Goal: Task Accomplishment & Management: Manage account settings

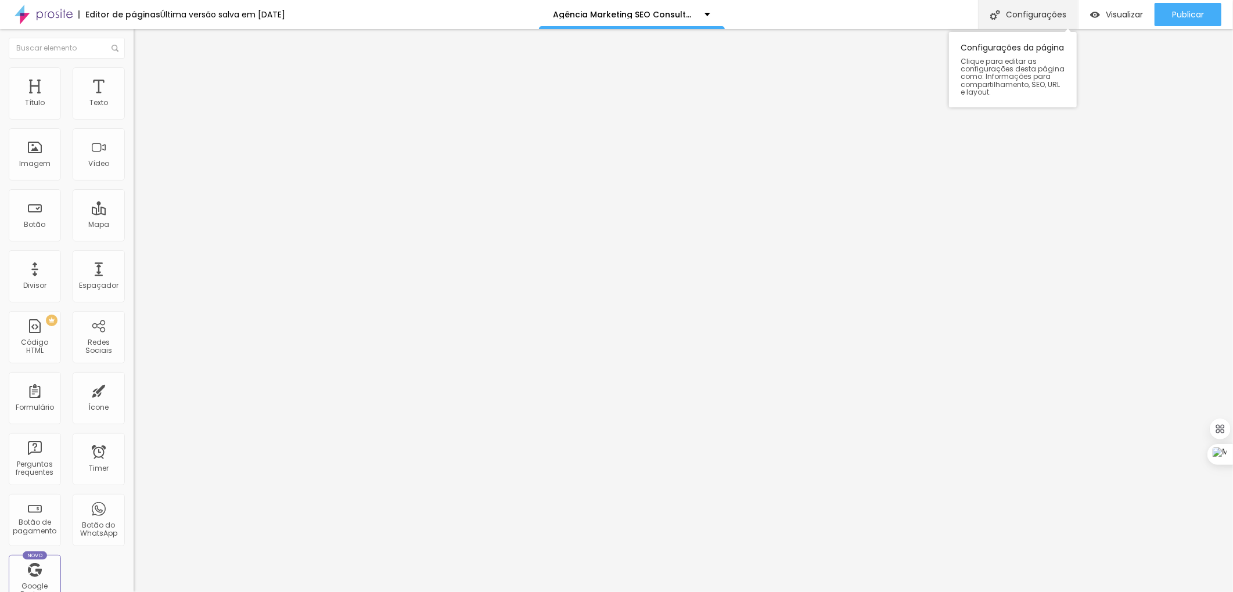
click at [1024, 10] on div "Configurações" at bounding box center [1028, 14] width 100 height 29
drag, startPoint x: 582, startPoint y: 276, endPoint x: 442, endPoint y: 89, distance: 233.1
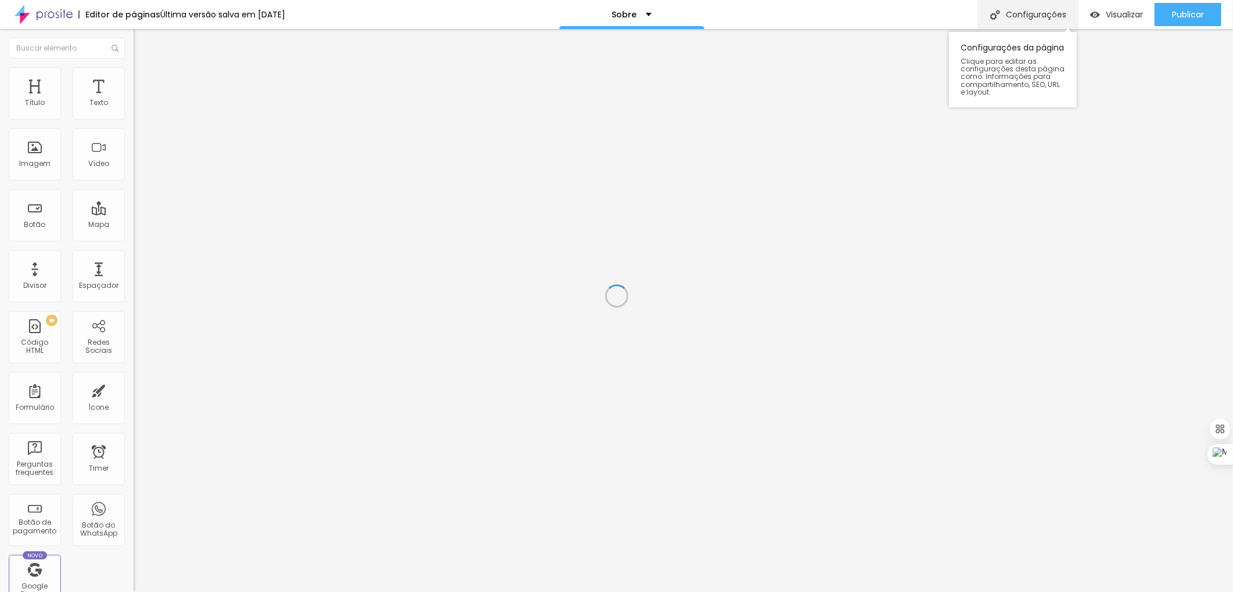
click at [1029, 8] on div "Configurações" at bounding box center [1028, 14] width 100 height 29
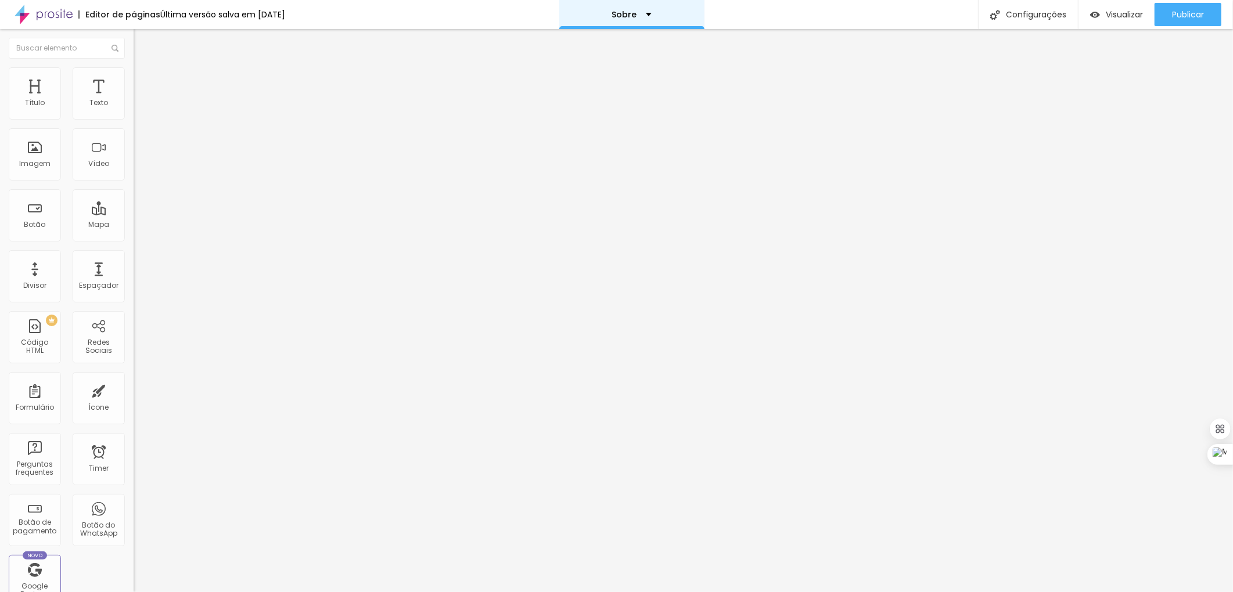
click at [651, 13] on div "Sobre" at bounding box center [631, 14] width 39 height 8
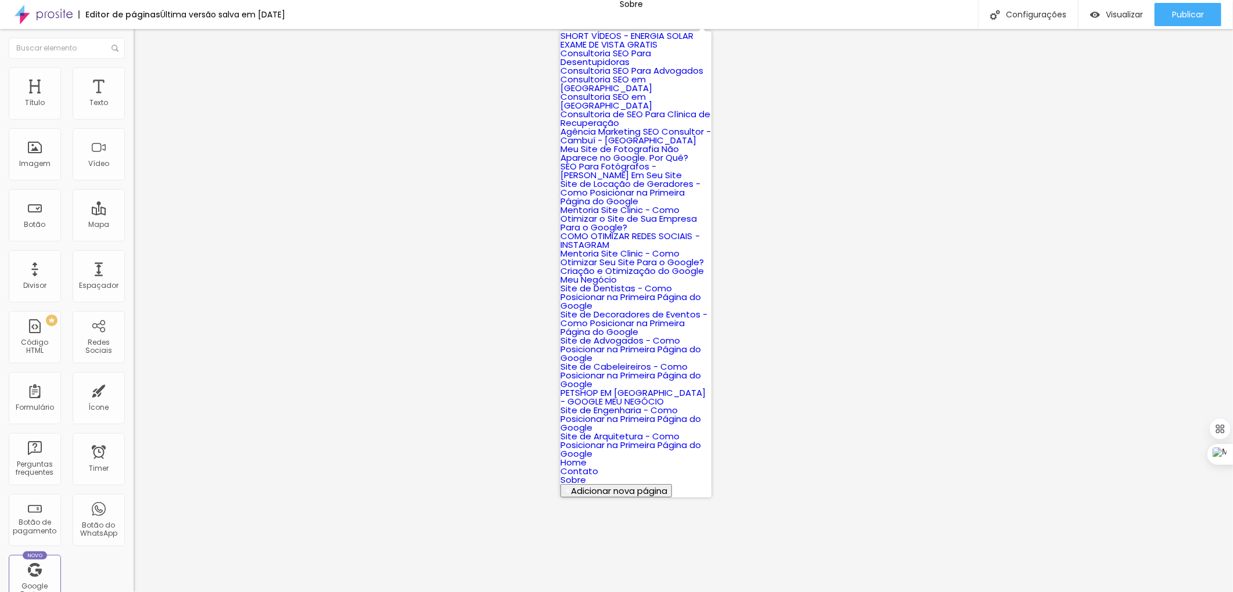
scroll to position [690, 0]
click at [586, 456] on link "Home" at bounding box center [573, 462] width 26 height 12
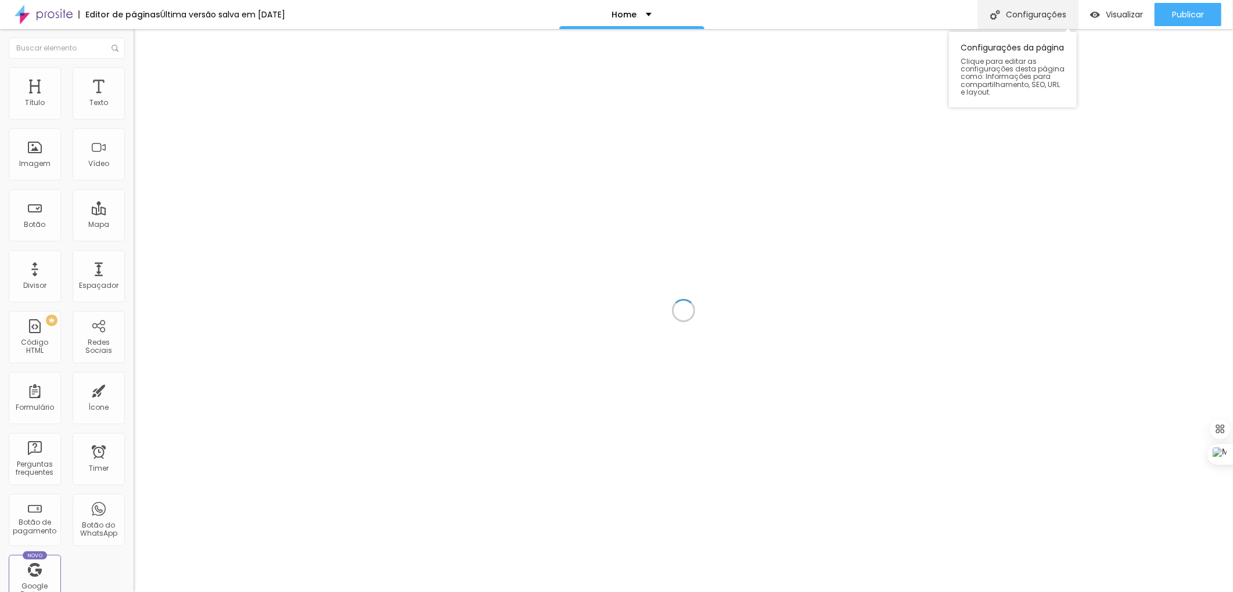
click at [1015, 14] on div "Configurações" at bounding box center [1028, 14] width 100 height 29
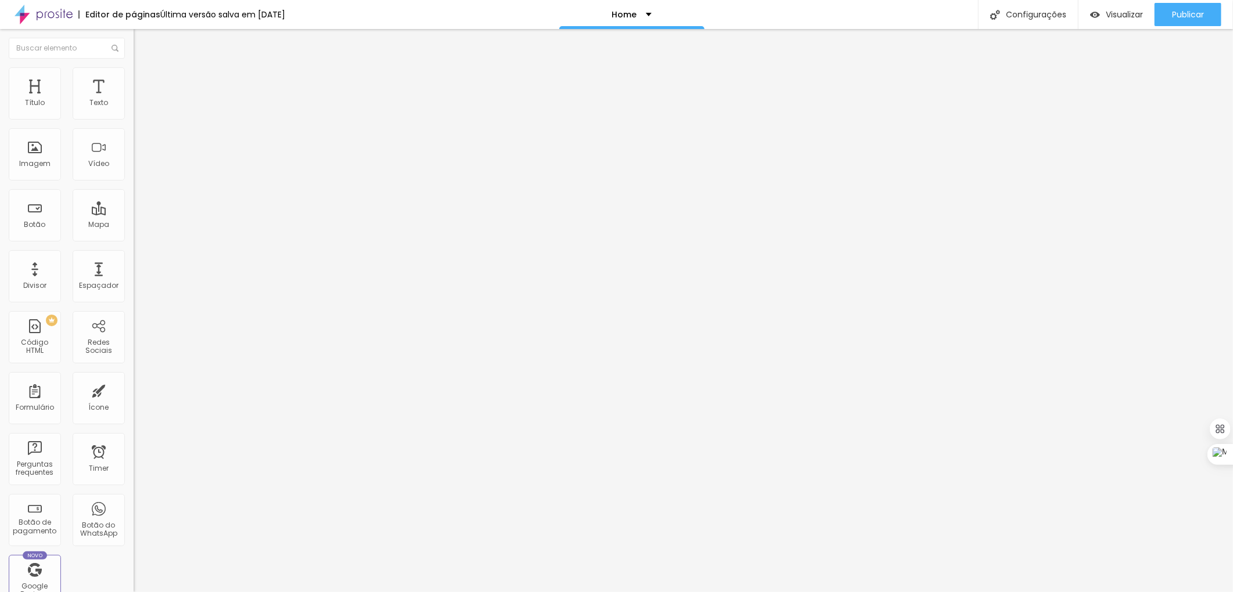
click at [658, 10] on div "Home" at bounding box center [631, 14] width 145 height 29
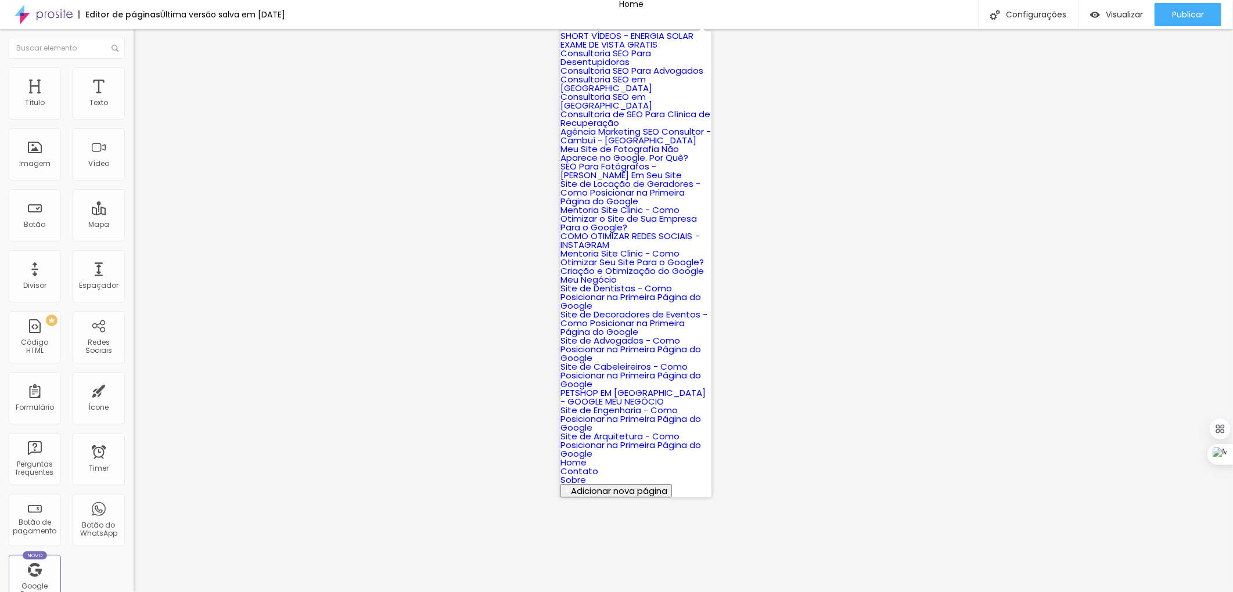
scroll to position [690, 0]
click at [598, 465] on link "Contato" at bounding box center [579, 471] width 38 height 12
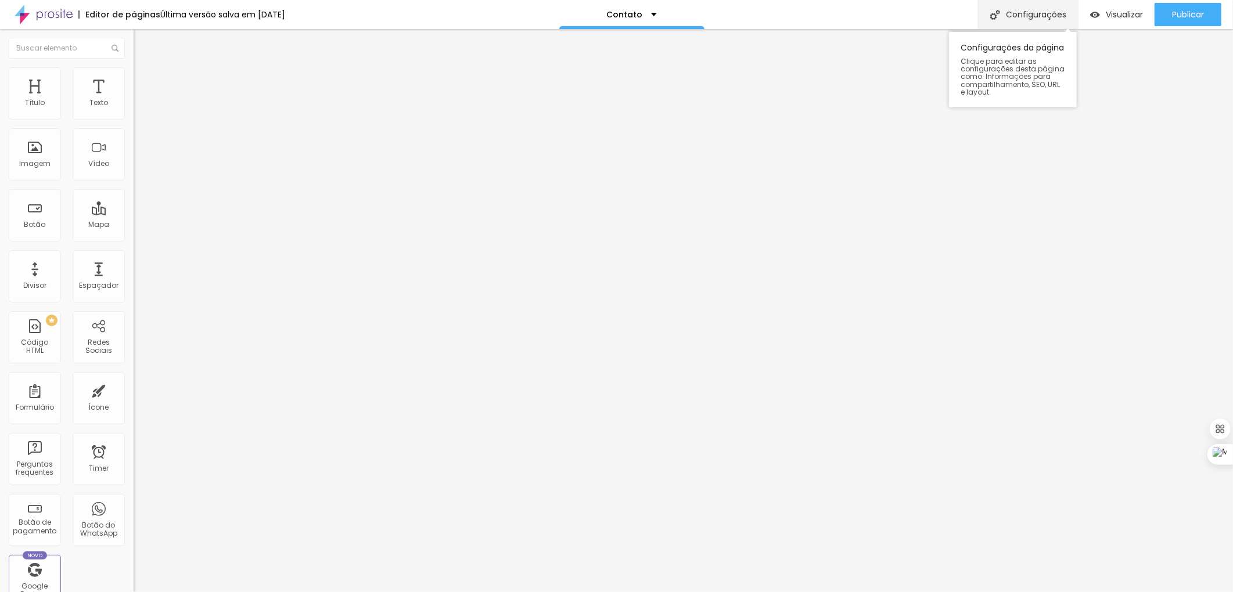
click at [1015, 12] on div "Configurações" at bounding box center [1028, 14] width 100 height 29
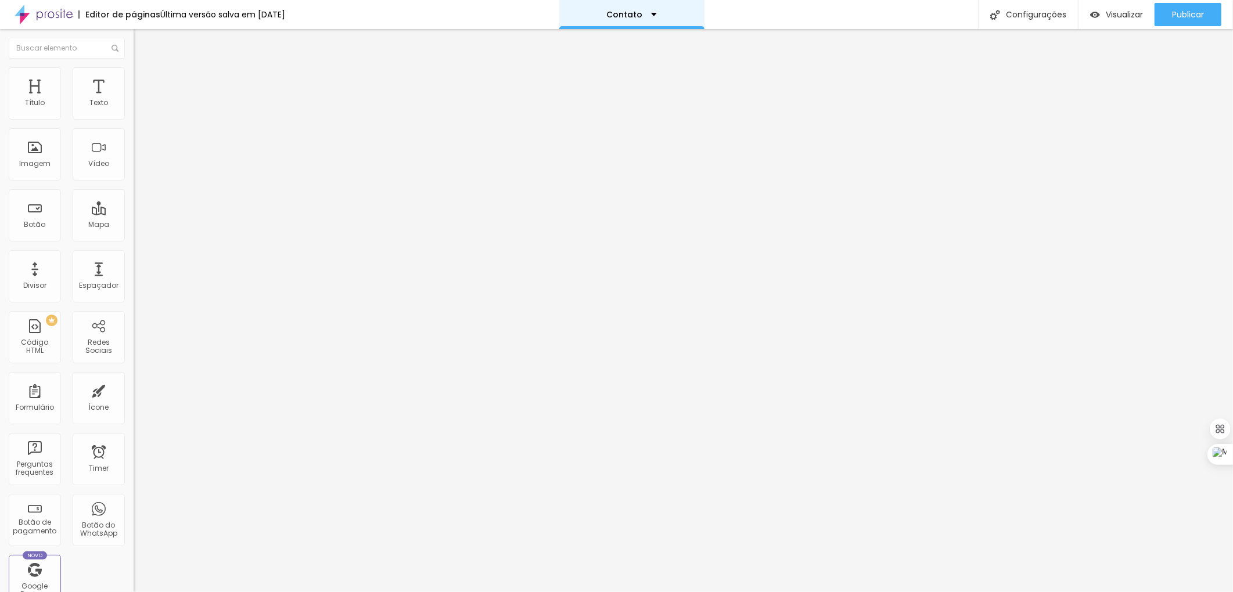
click at [640, 15] on p "Contato" at bounding box center [624, 14] width 36 height 8
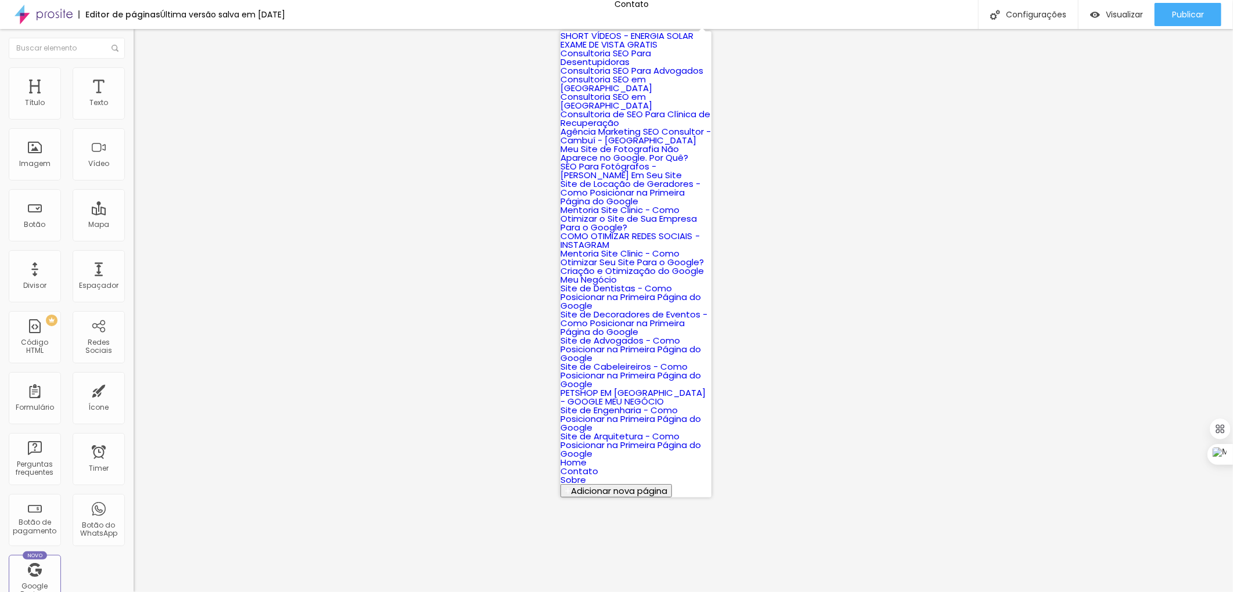
scroll to position [690, 0]
click at [622, 430] on link "Site de Arquitetura - Como Posicionar na Primeira Página do Google" at bounding box center [630, 445] width 141 height 30
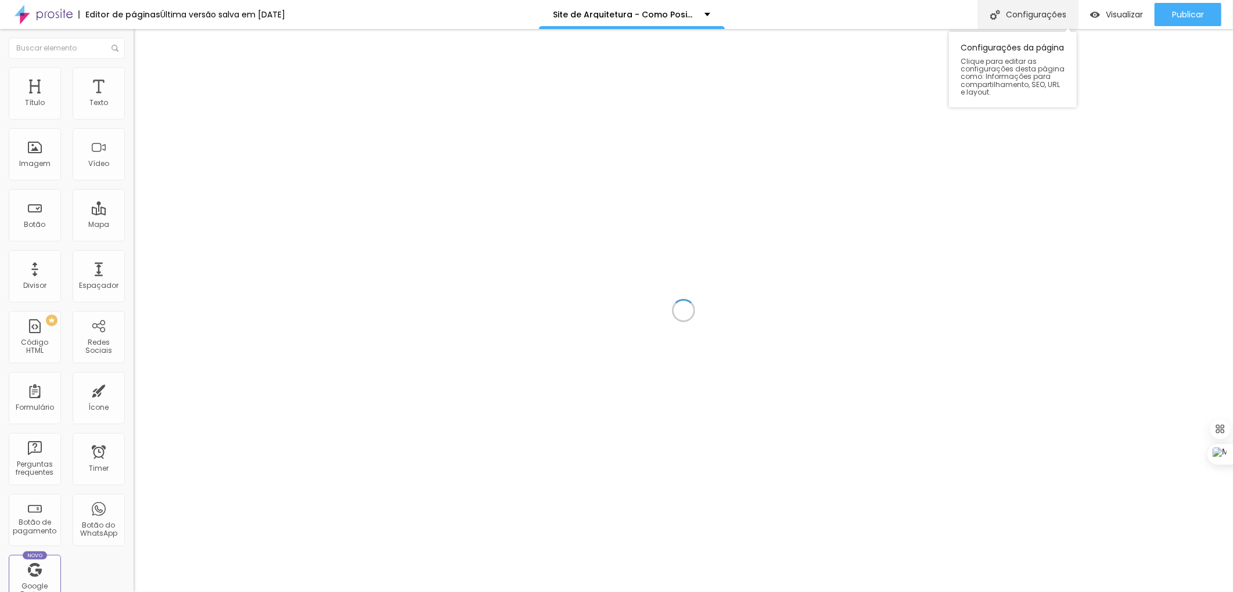
click at [1043, 17] on div "Configurações" at bounding box center [1028, 14] width 100 height 29
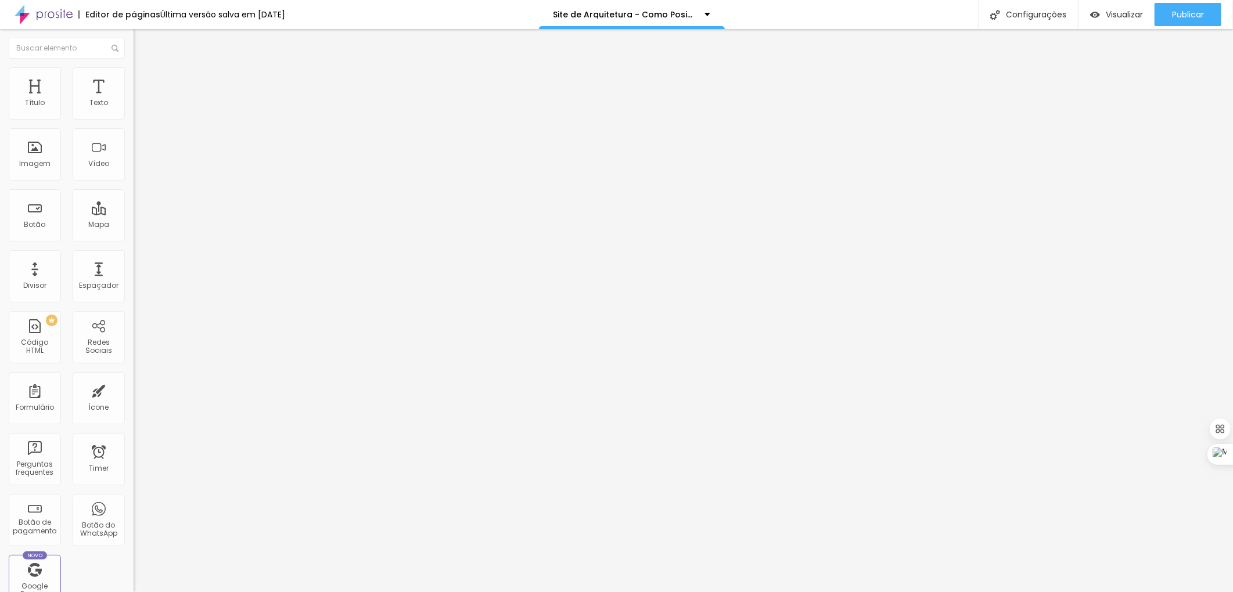
click at [710, 13] on div "Site de Arquitetura - Como Posicionar na Primeira Página do Google" at bounding box center [631, 14] width 157 height 8
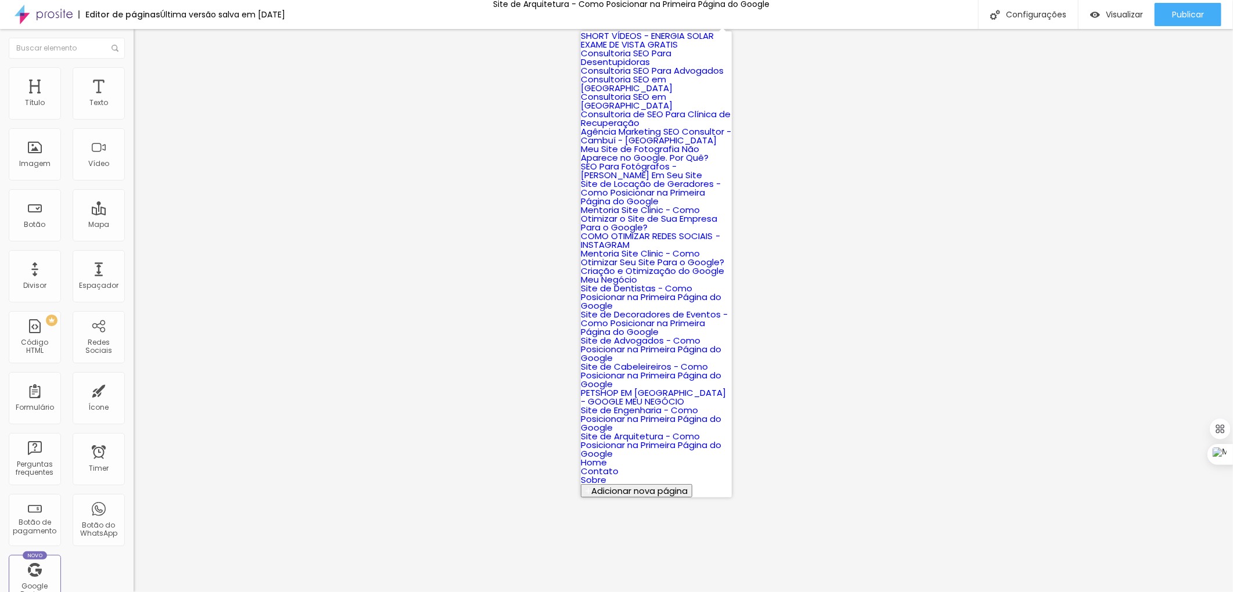
scroll to position [690, 0]
click at [655, 404] on link "Site de Engenharia - Como Posicionar na Primeira Página do Google" at bounding box center [651, 419] width 141 height 30
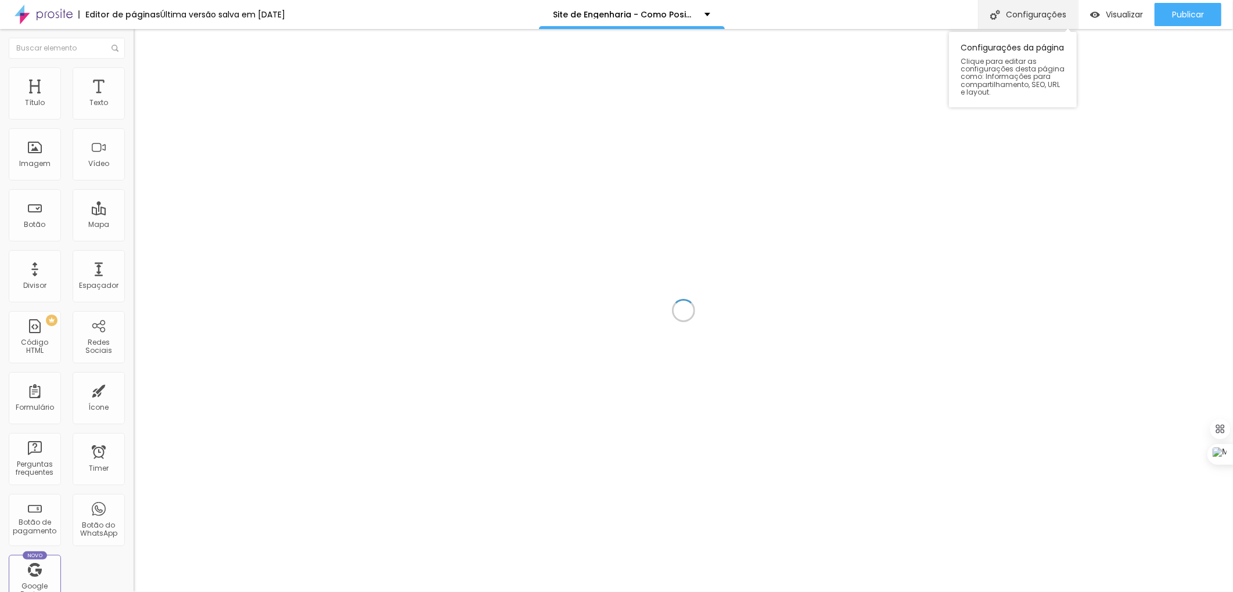
click at [1029, 15] on div "Configurações" at bounding box center [1028, 14] width 100 height 29
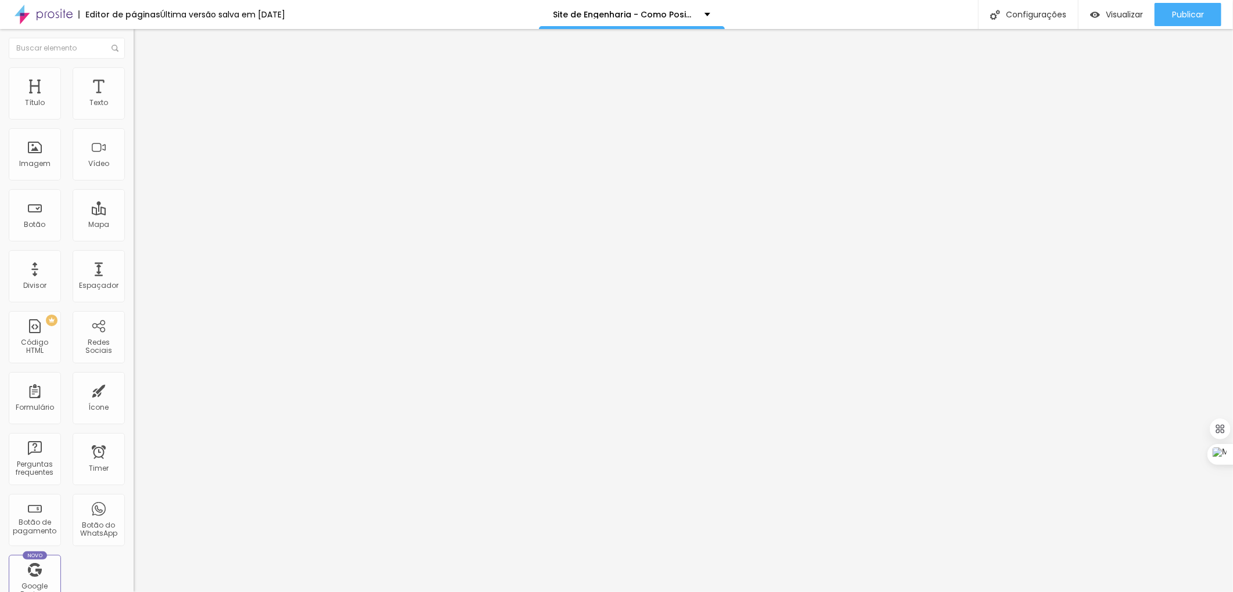
click at [710, 16] on div "Site de Engenharia - Como Posicionar na Primeira Página do Google" at bounding box center [631, 14] width 157 height 8
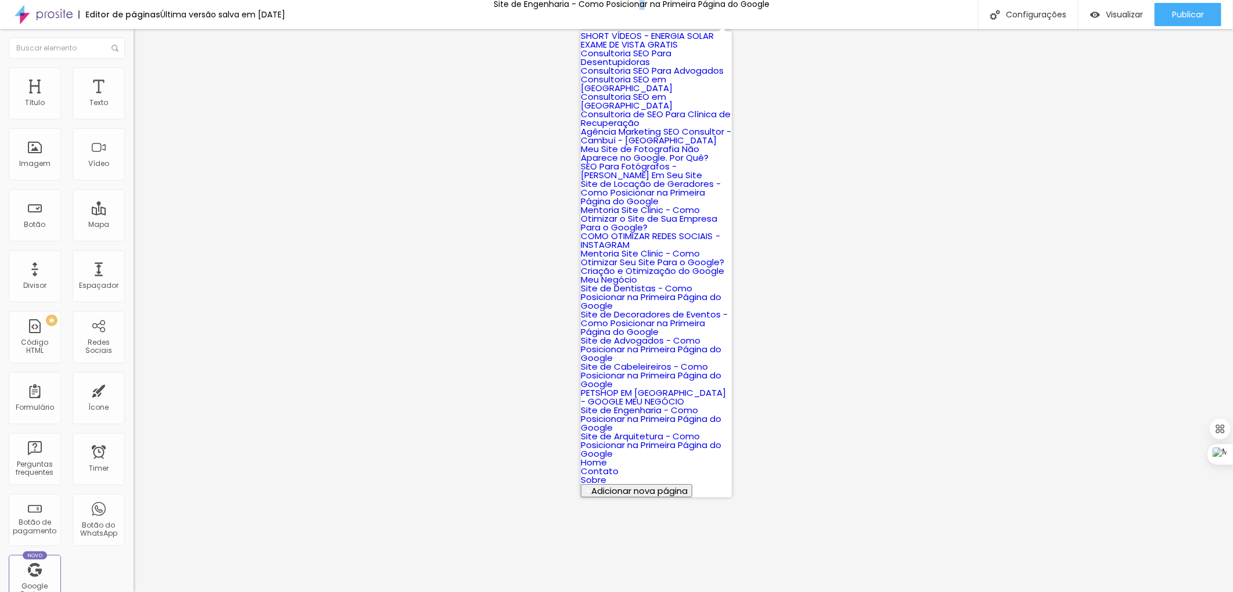
scroll to position [625, 0]
click at [642, 387] on link "PETSHOP EM [GEOGRAPHIC_DATA] - GOOGLE MEU NEGÓCIO" at bounding box center [653, 397] width 145 height 21
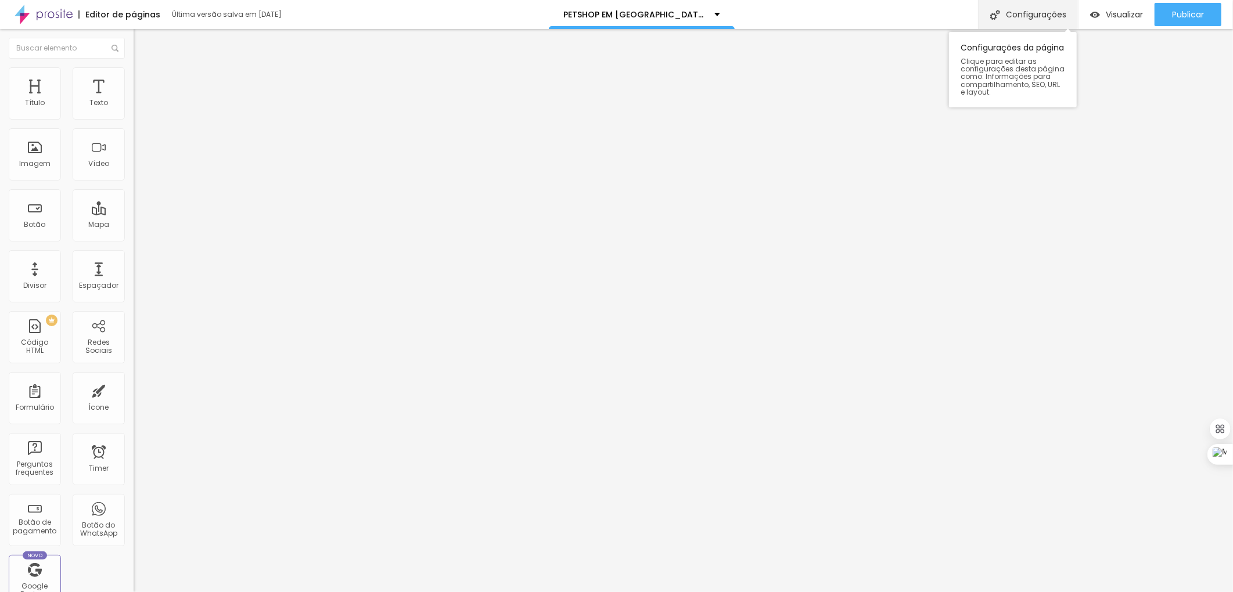
click at [1026, 12] on div "Configurações" at bounding box center [1028, 14] width 100 height 29
drag, startPoint x: 578, startPoint y: 279, endPoint x: 441, endPoint y: 134, distance: 200.0
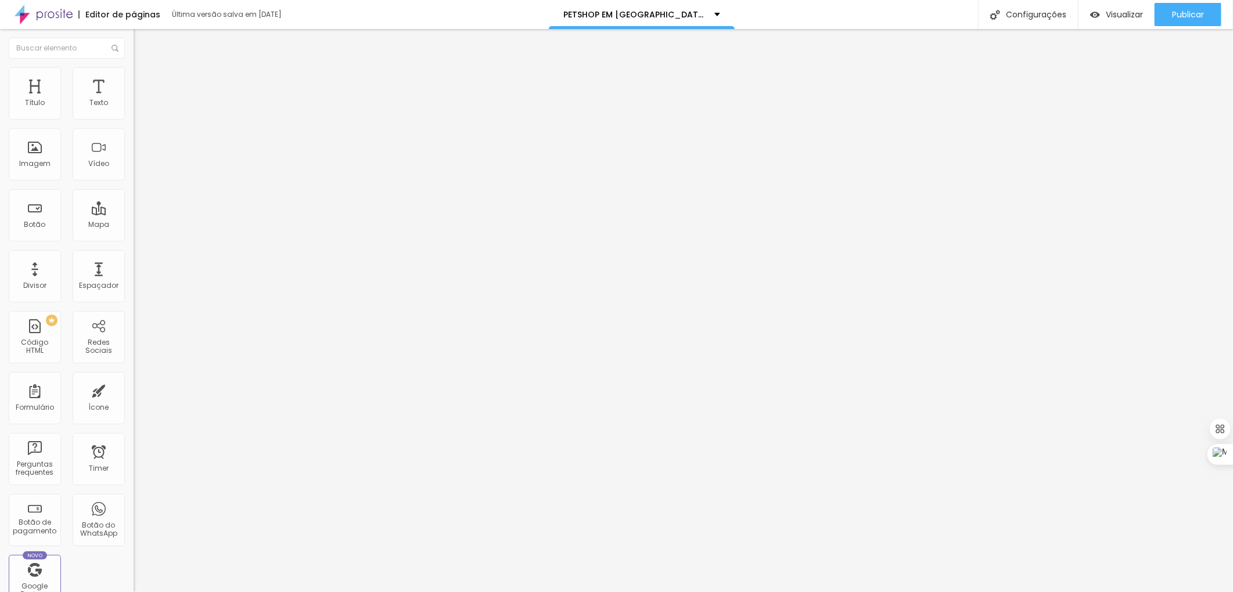
click at [711, 15] on div "PETSHOP EM CAMPINAS - GOOGLE MEU NEGÓCIO" at bounding box center [641, 14] width 157 height 8
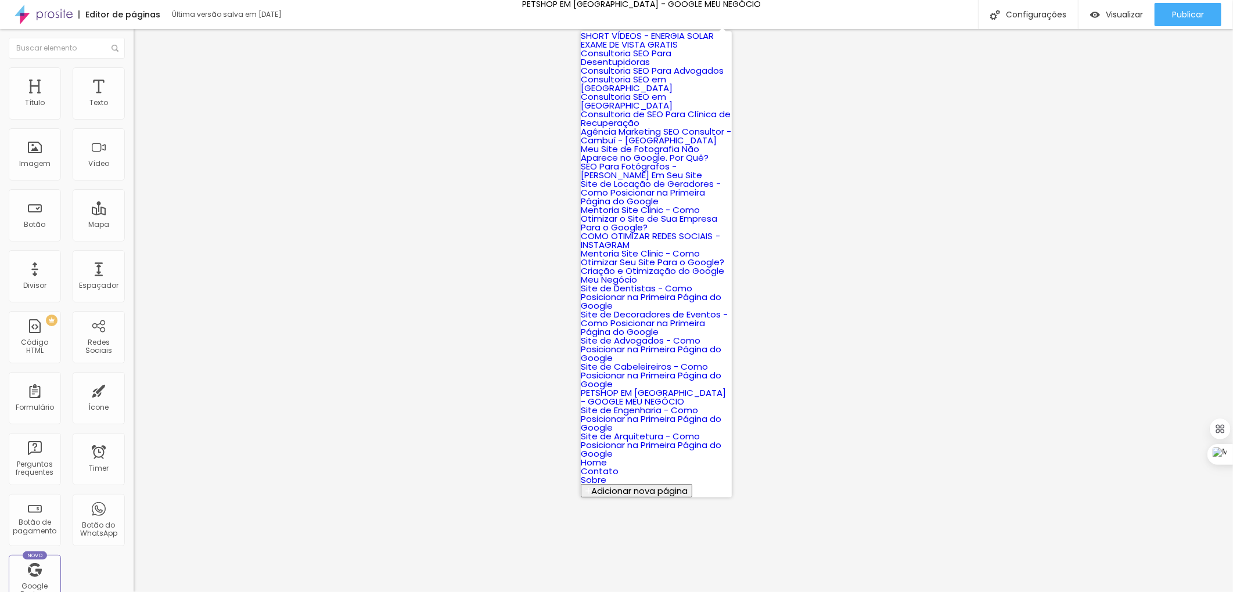
scroll to position [561, 0]
click at [660, 361] on link "Site de Cabeleireiros - Como Posicionar na Primeira Página do Google" at bounding box center [651, 376] width 141 height 30
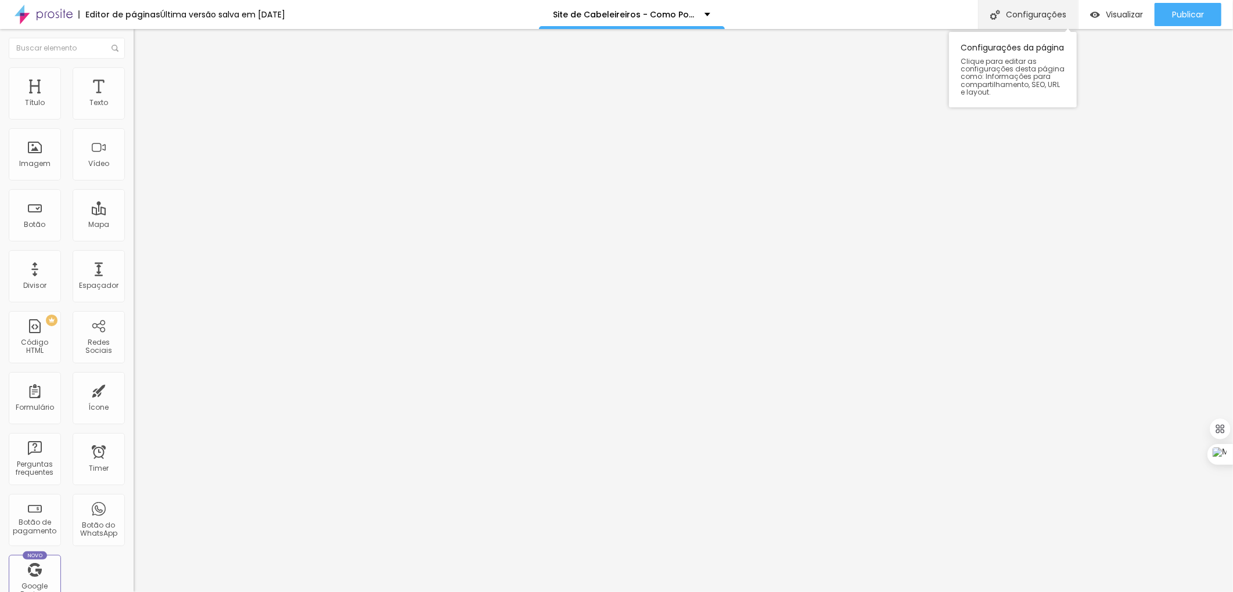
click at [1030, 10] on div "Configurações" at bounding box center [1028, 14] width 100 height 29
click at [1041, 13] on div "Configurações" at bounding box center [1028, 14] width 100 height 29
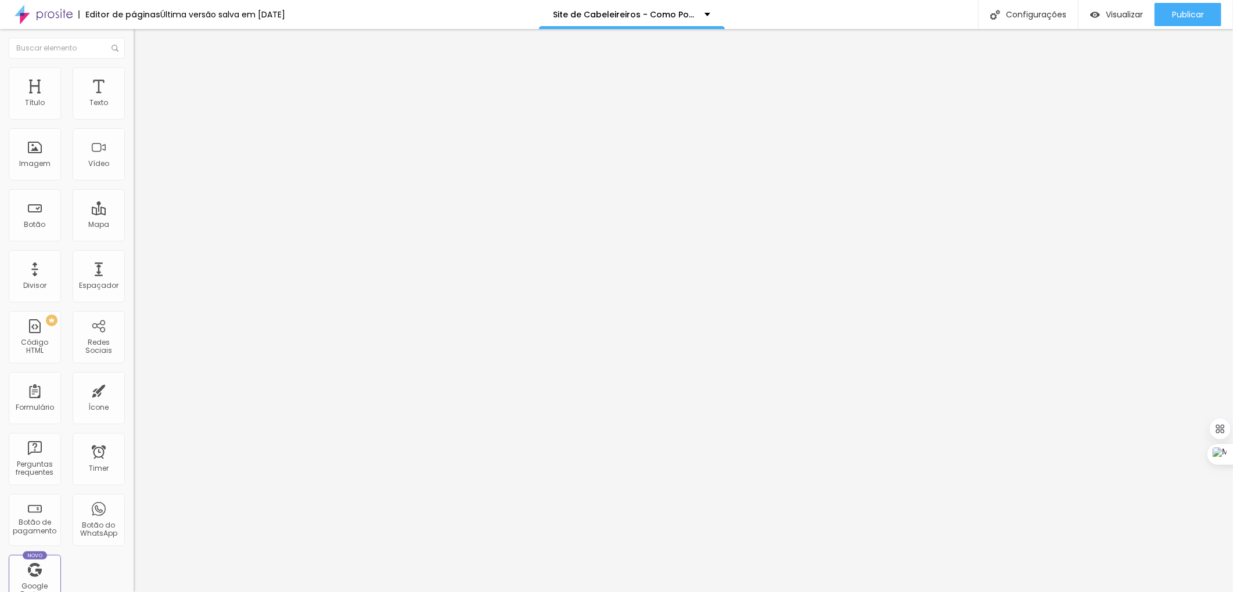
click at [710, 10] on div "Site de Cabeleireiros - Como Posicionar na Primeira Página do Google" at bounding box center [631, 14] width 157 height 8
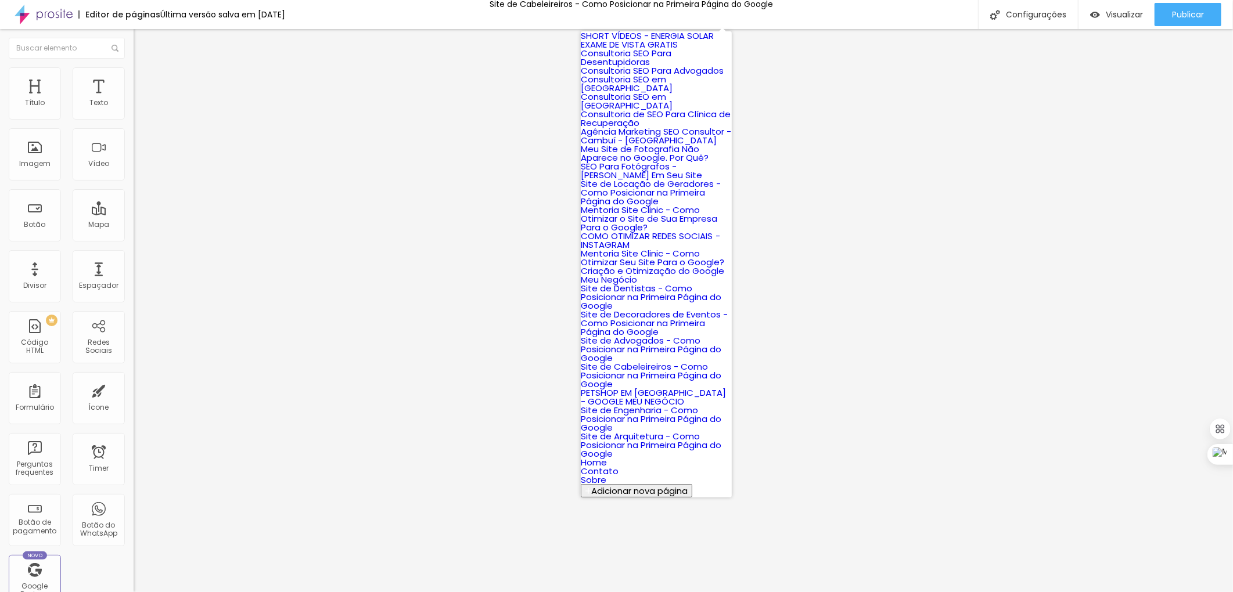
scroll to position [379, 0]
click at [651, 247] on link "Mentoria Site Clinic - Como Otimizar Seu Site Para o Google?" at bounding box center [652, 257] width 143 height 21
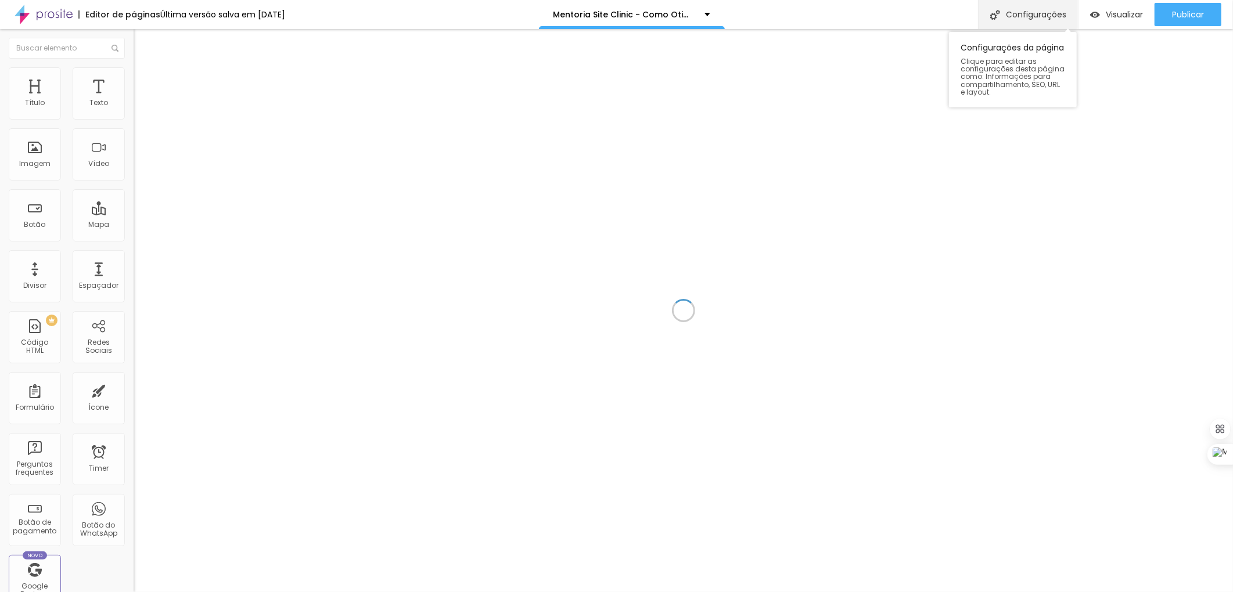
click at [1046, 17] on div "Configurações" at bounding box center [1028, 14] width 100 height 29
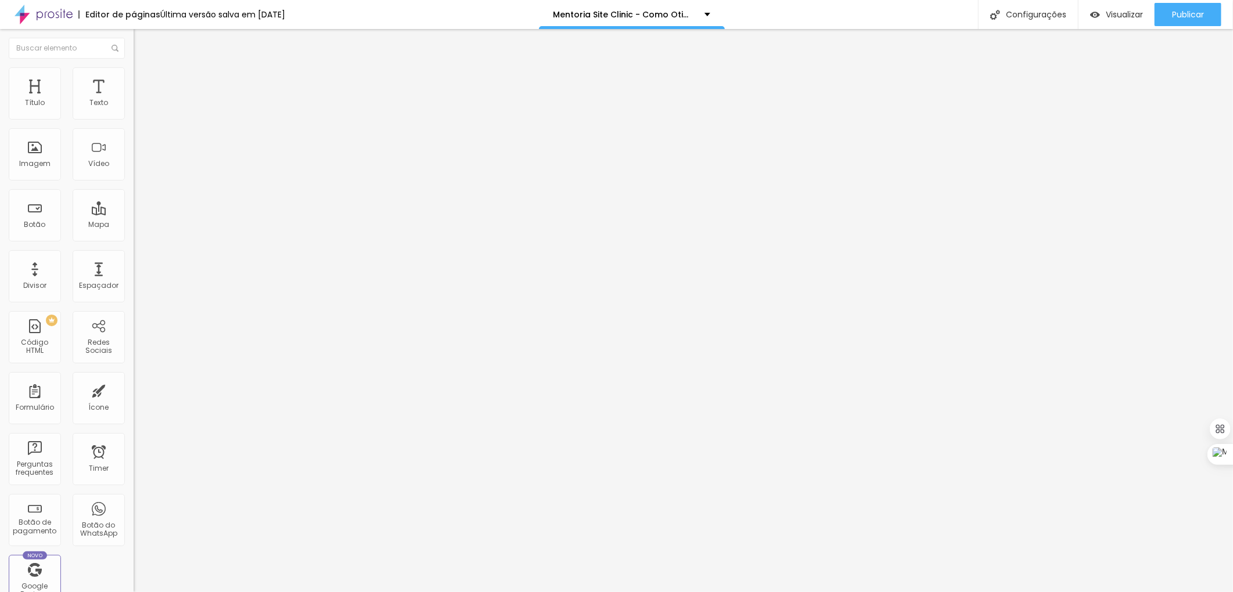
drag, startPoint x: 585, startPoint y: 281, endPoint x: 426, endPoint y: 109, distance: 234.2
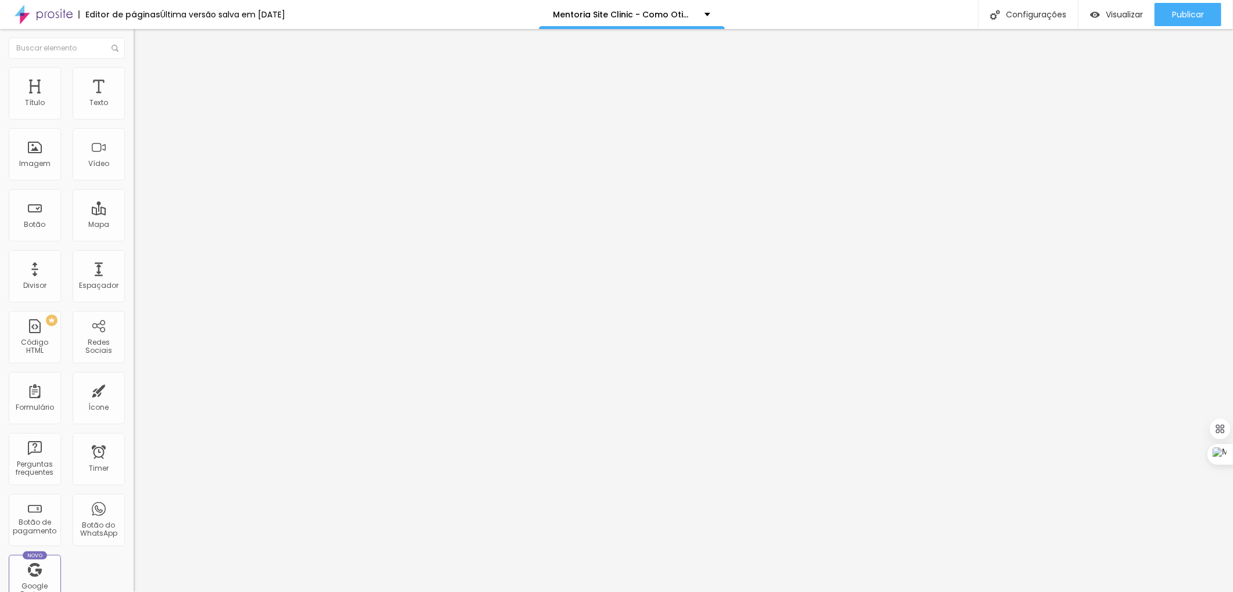
scroll to position [0, 0]
drag, startPoint x: 566, startPoint y: 283, endPoint x: 506, endPoint y: 203, distance: 99.9
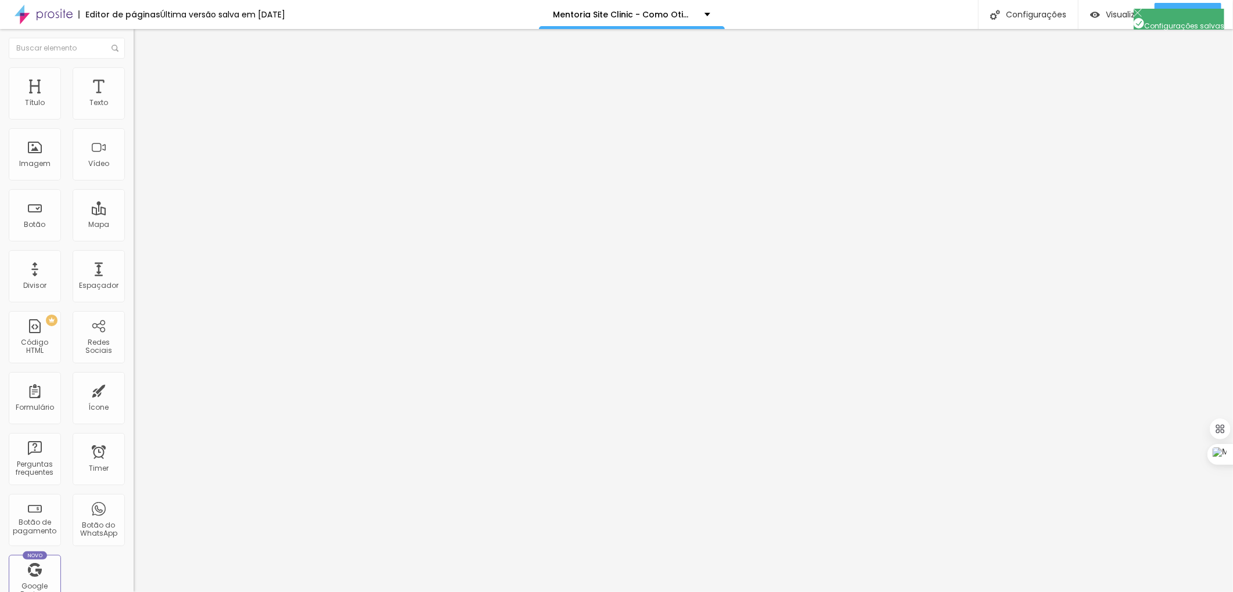
click at [1170, 3] on button "Publicar" at bounding box center [1187, 14] width 67 height 23
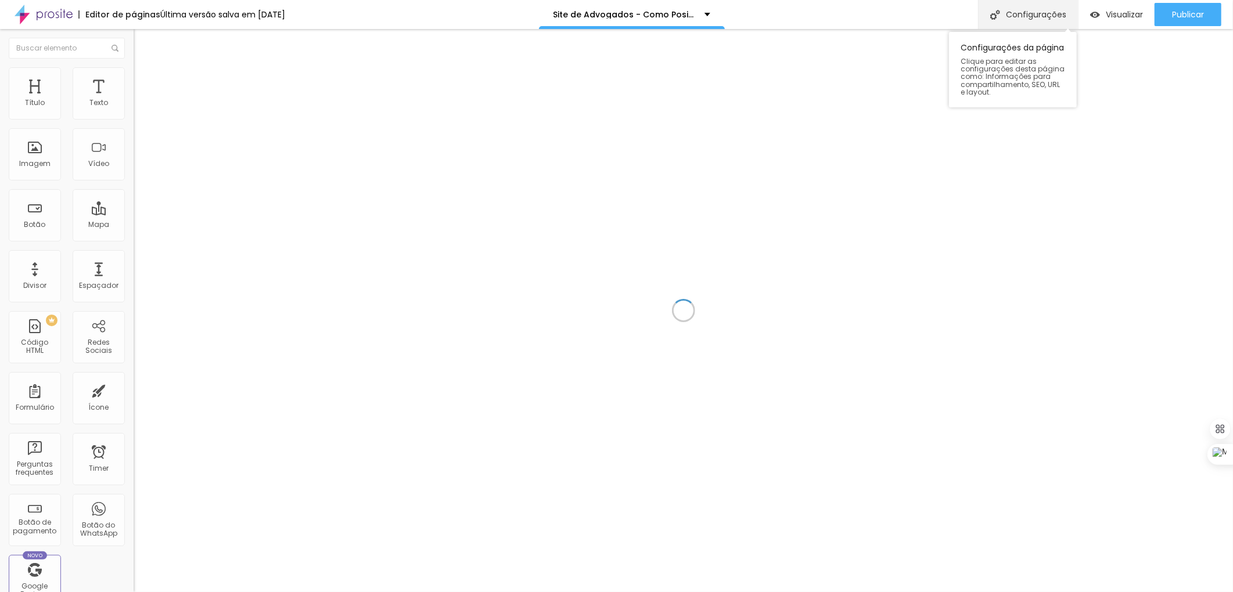
click at [1025, 15] on div "Configurações" at bounding box center [1028, 14] width 100 height 29
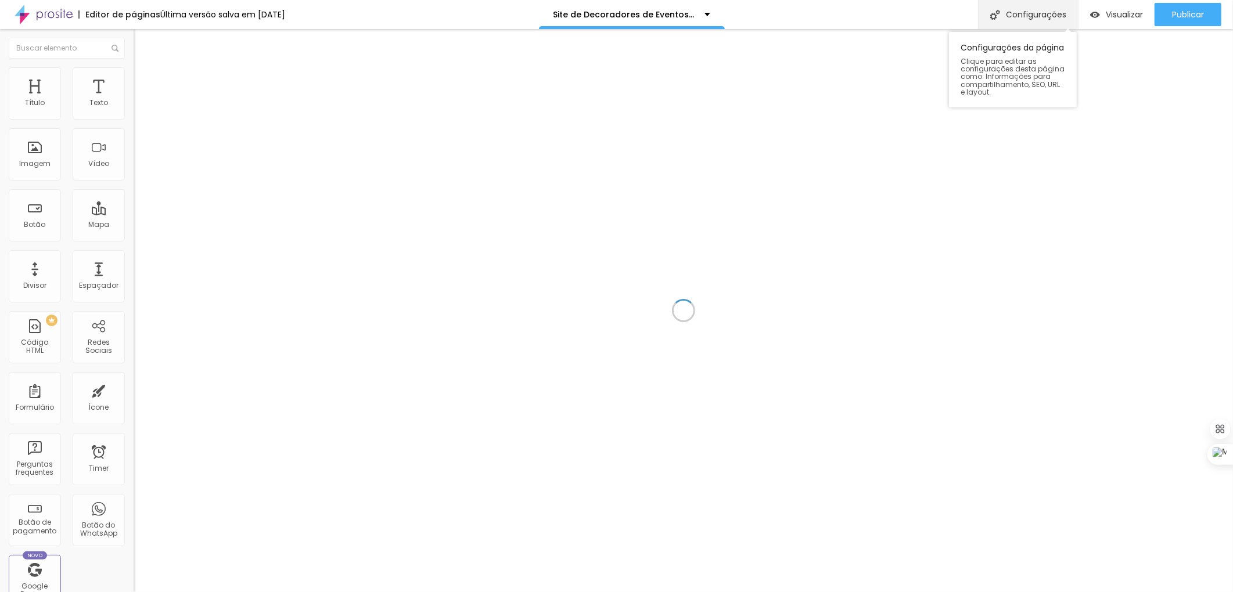
click at [1053, 14] on div "Configurações" at bounding box center [1028, 14] width 100 height 29
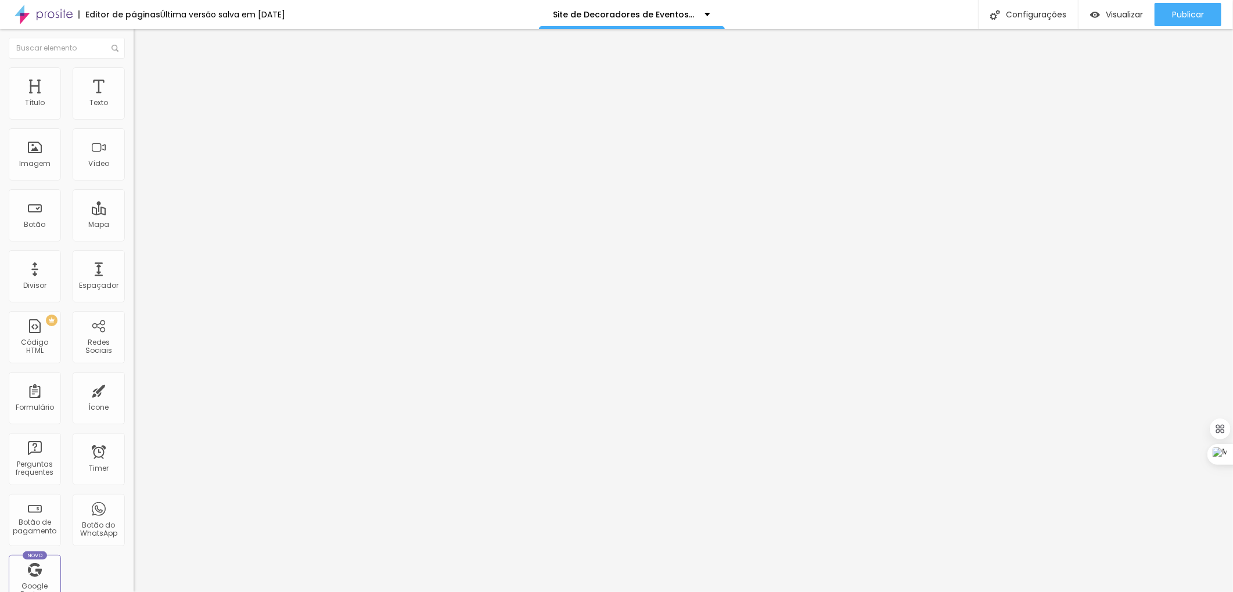
click at [703, 15] on div "Site de Decoradores de Eventos - Como Posicionar na Primeira Página do Google" at bounding box center [631, 14] width 157 height 8
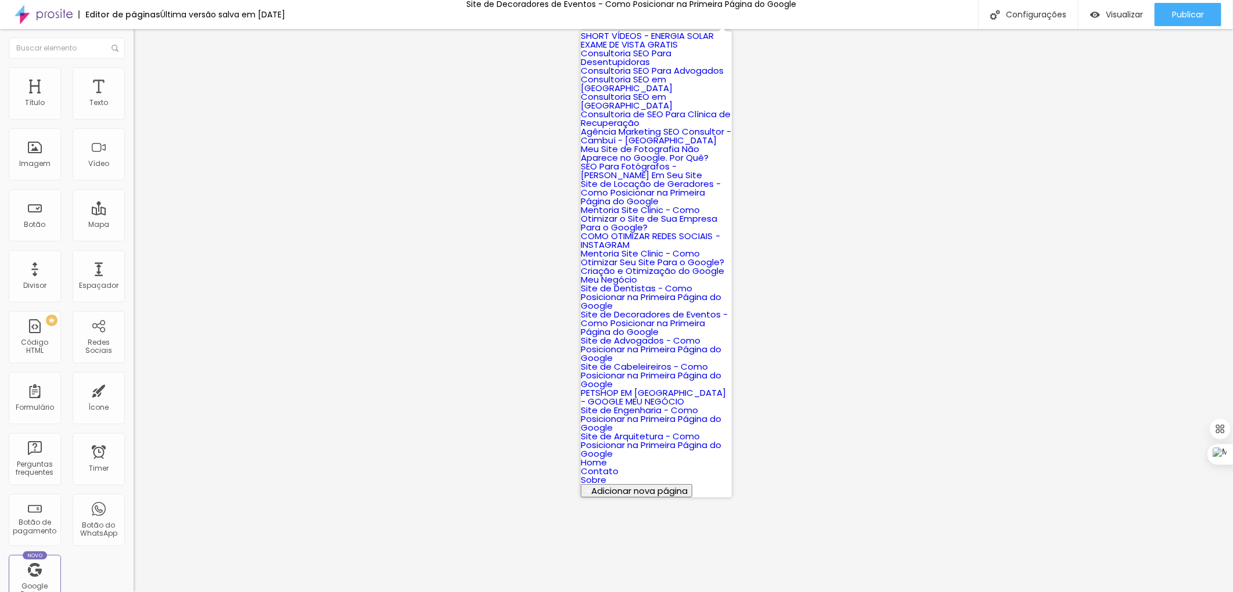
scroll to position [489, 0]
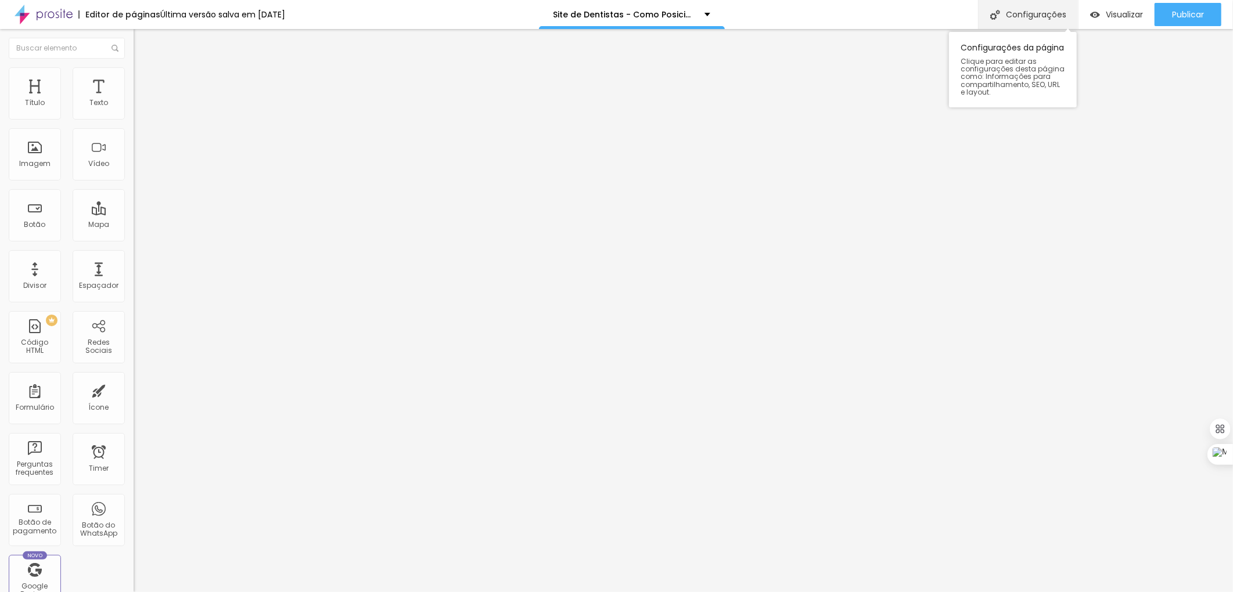
click at [1051, 8] on div "Configurações" at bounding box center [1028, 14] width 100 height 29
drag, startPoint x: 527, startPoint y: 217, endPoint x: 581, endPoint y: 423, distance: 213.1
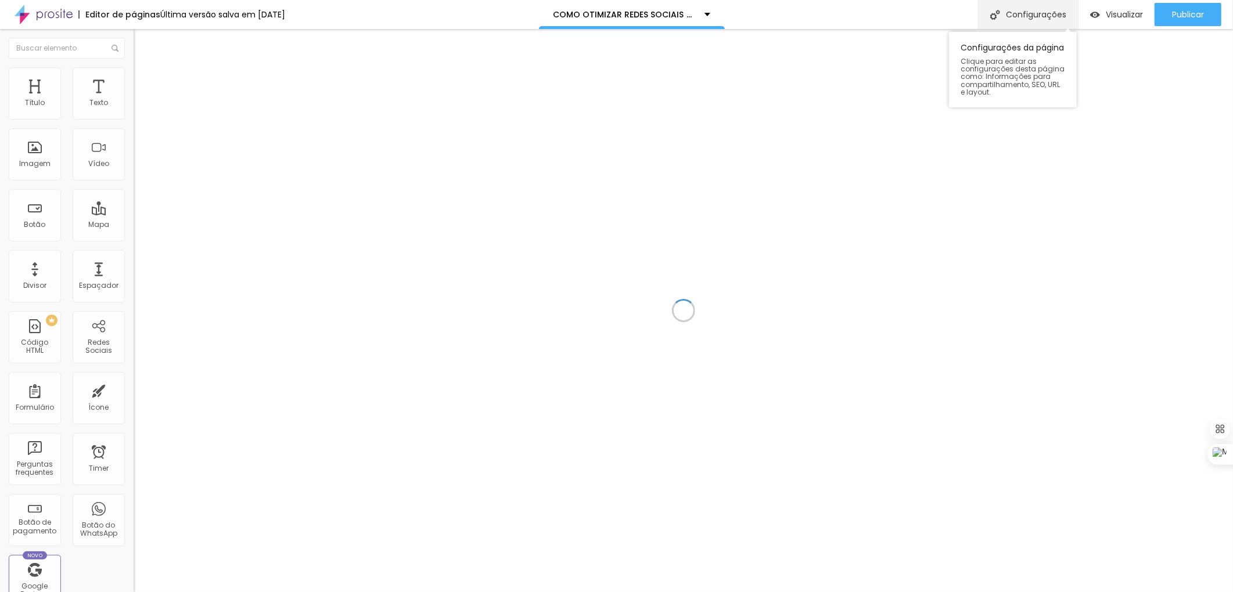
click at [1010, 13] on div "Configurações" at bounding box center [1028, 14] width 100 height 29
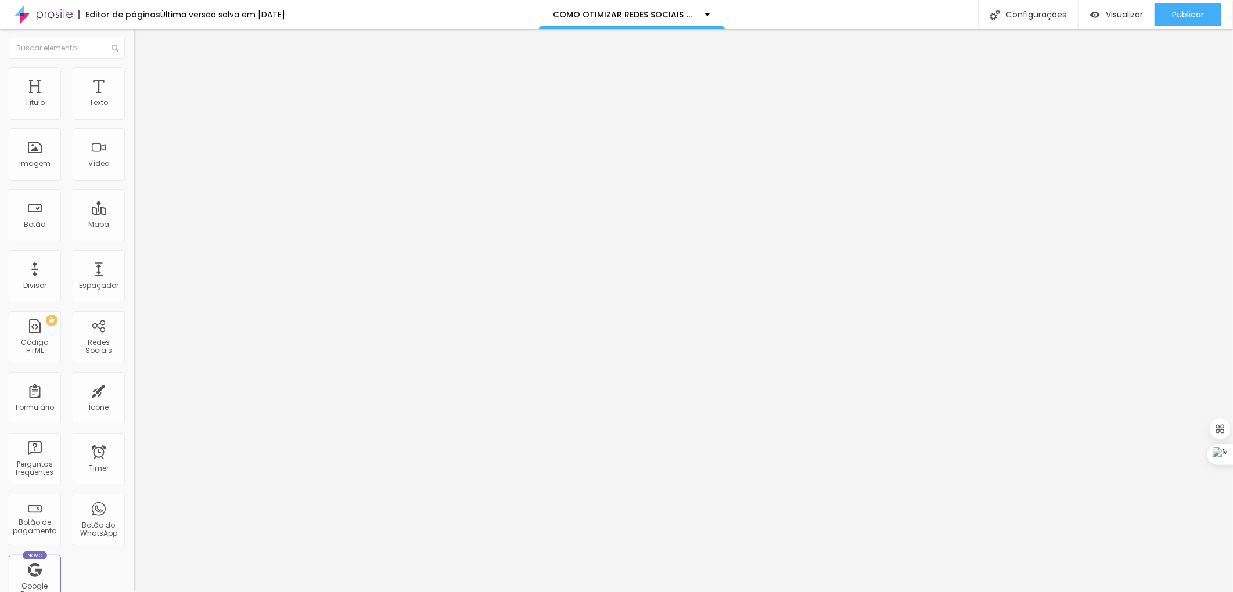
scroll to position [1279, 0]
drag, startPoint x: 555, startPoint y: 225, endPoint x: 613, endPoint y: 310, distance: 102.8
click at [1020, 13] on div "Configurações" at bounding box center [1028, 14] width 100 height 29
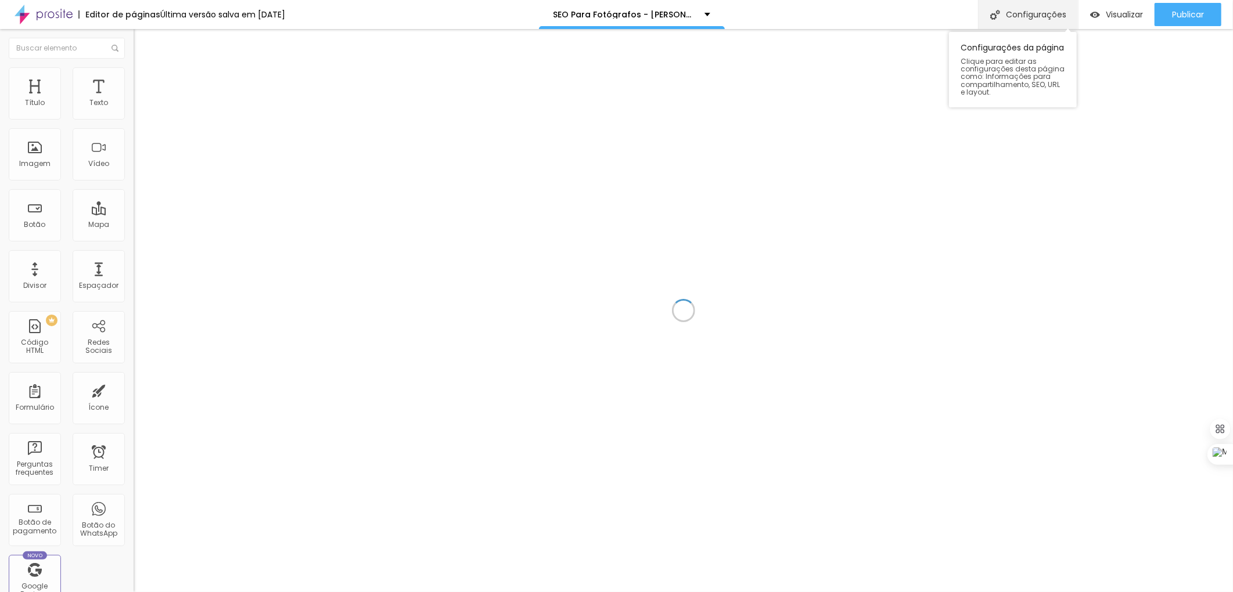
click at [1017, 15] on div "Configurações" at bounding box center [1028, 14] width 100 height 29
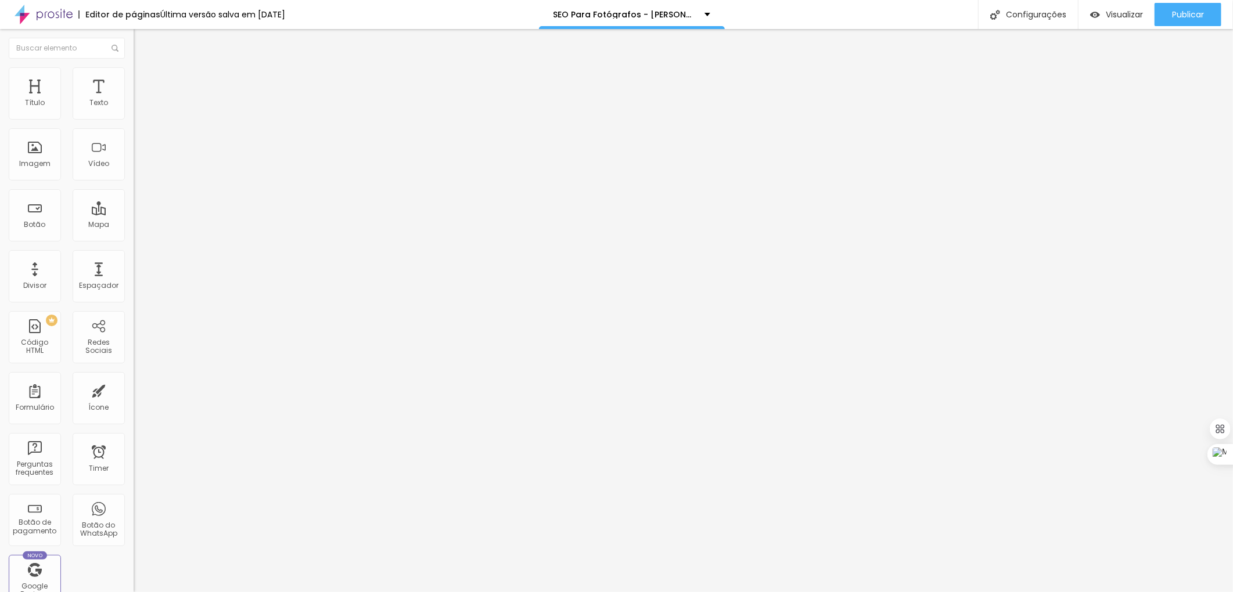
click at [1024, 15] on div "Configurações" at bounding box center [1028, 14] width 100 height 29
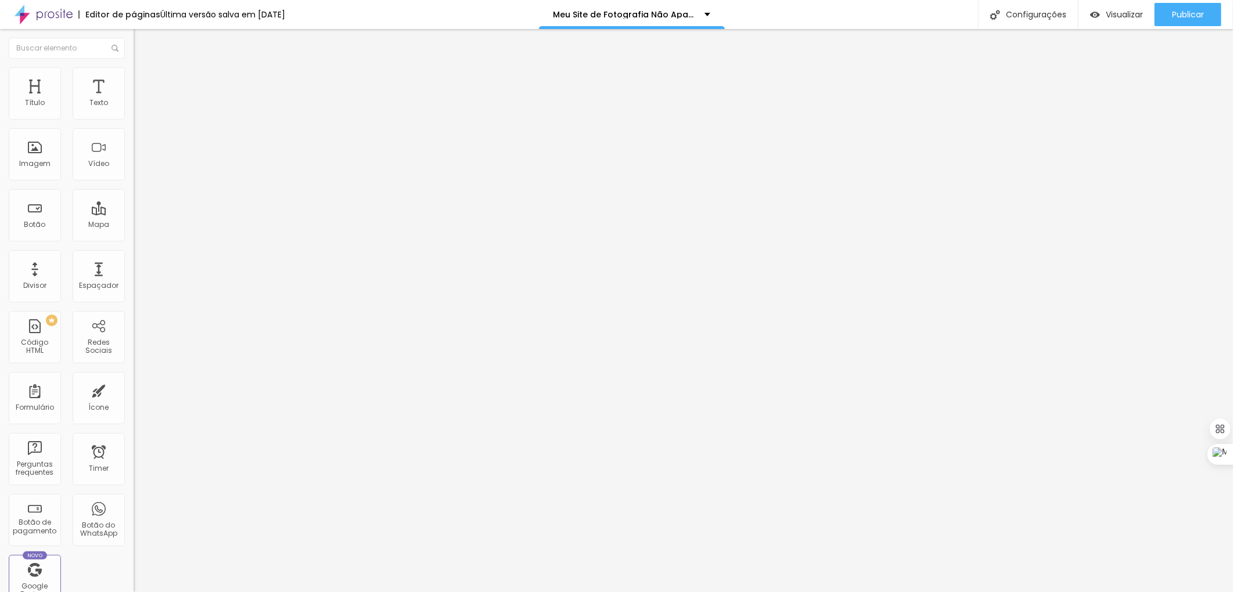
scroll to position [1279, 0]
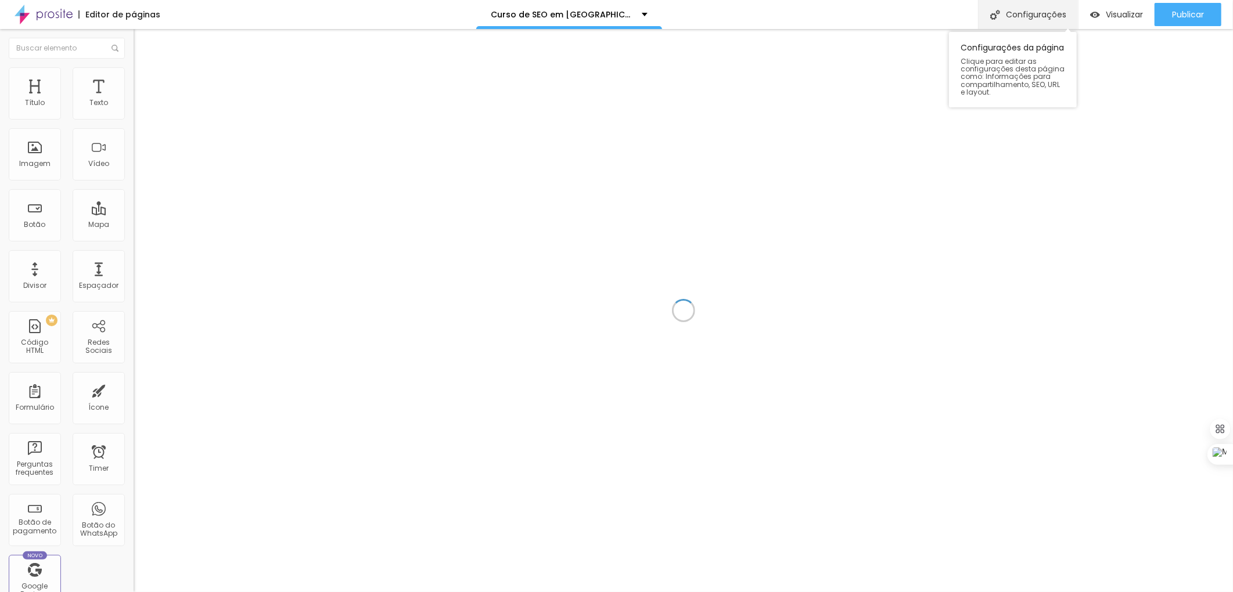
click at [1032, 9] on div "Configurações" at bounding box center [1028, 14] width 100 height 29
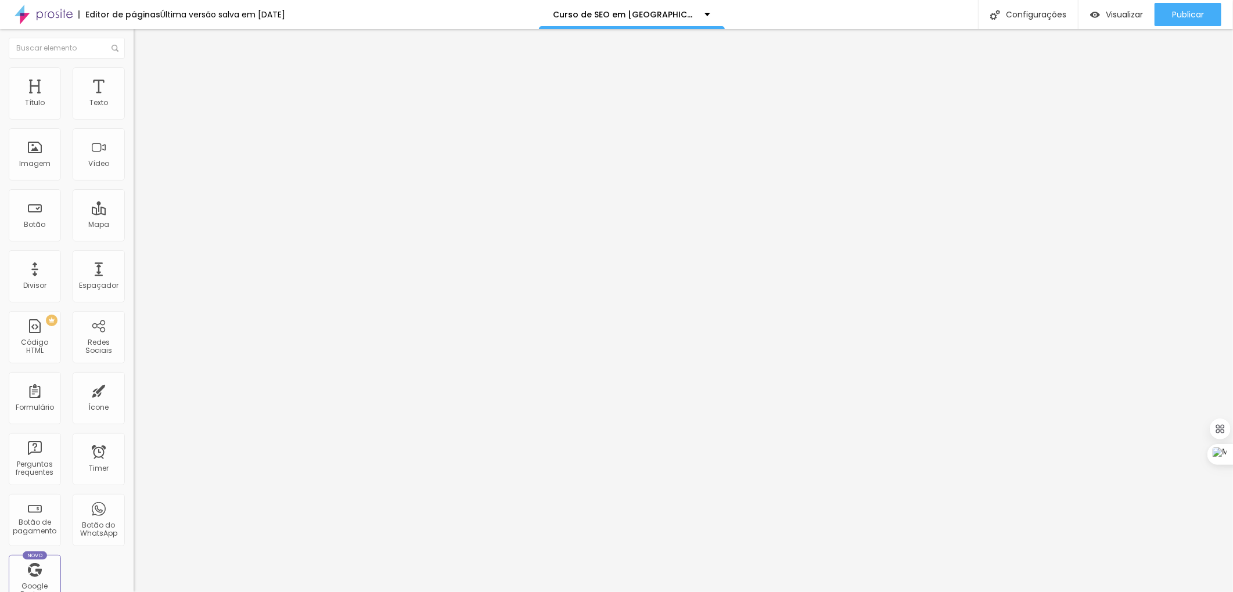
click at [1014, 15] on div "Configurações" at bounding box center [1028, 14] width 100 height 29
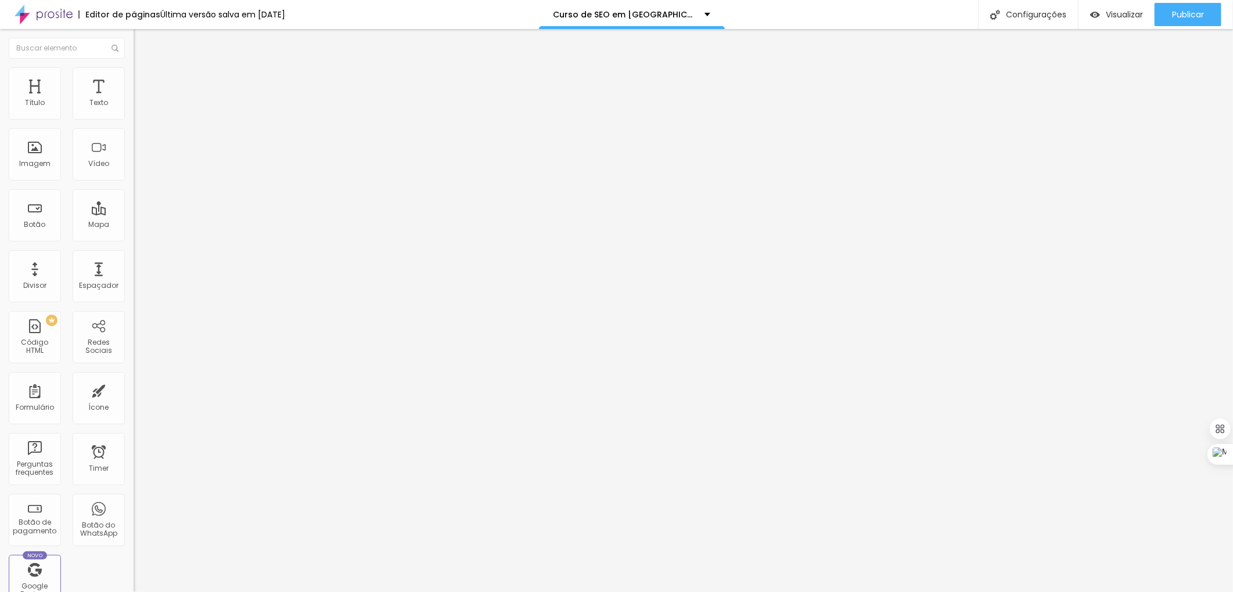
scroll to position [1270, 0]
click at [1043, 15] on div "Configurações" at bounding box center [1028, 14] width 100 height 29
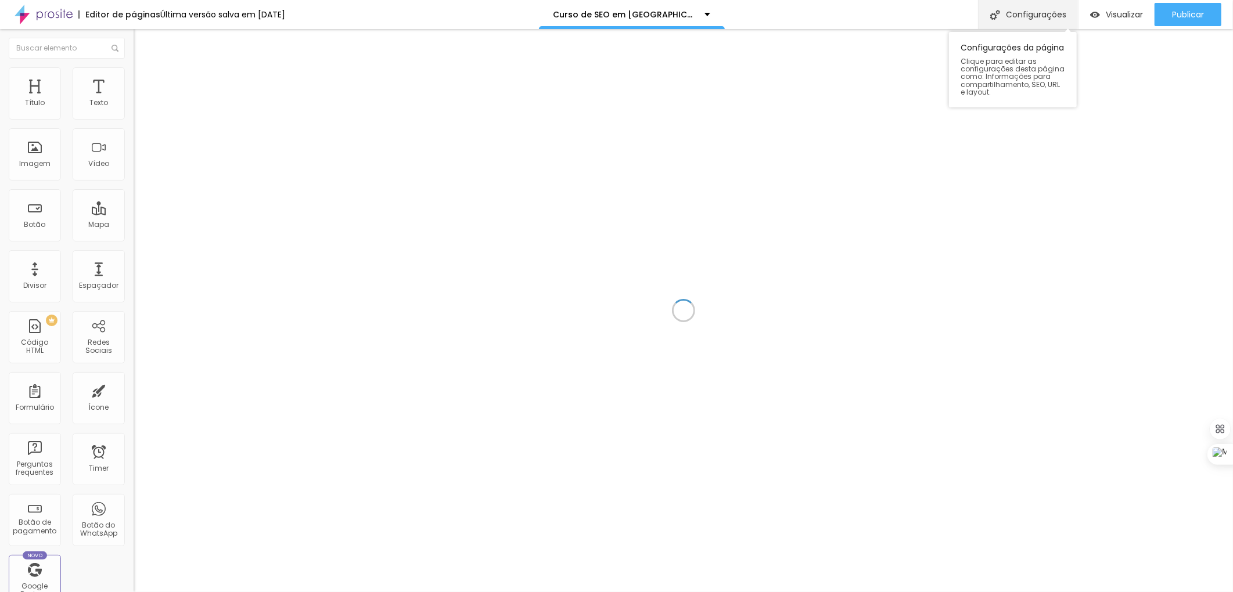
click at [1038, 13] on div "Configurações" at bounding box center [1028, 14] width 100 height 29
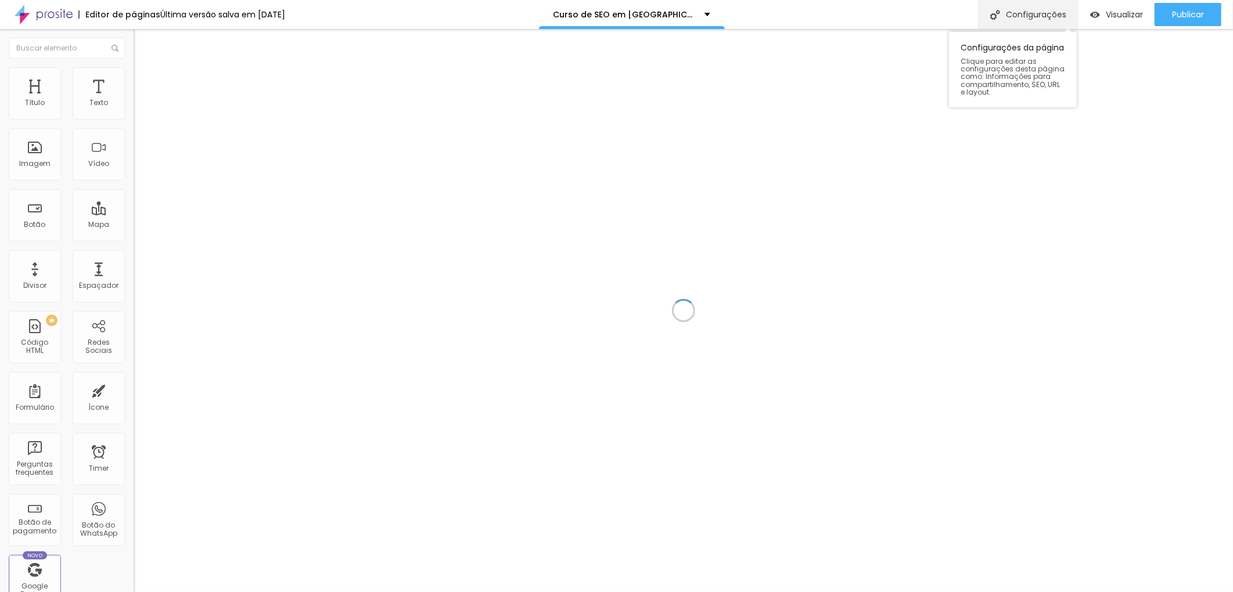
click at [1024, 8] on div "Configurações" at bounding box center [1028, 14] width 100 height 29
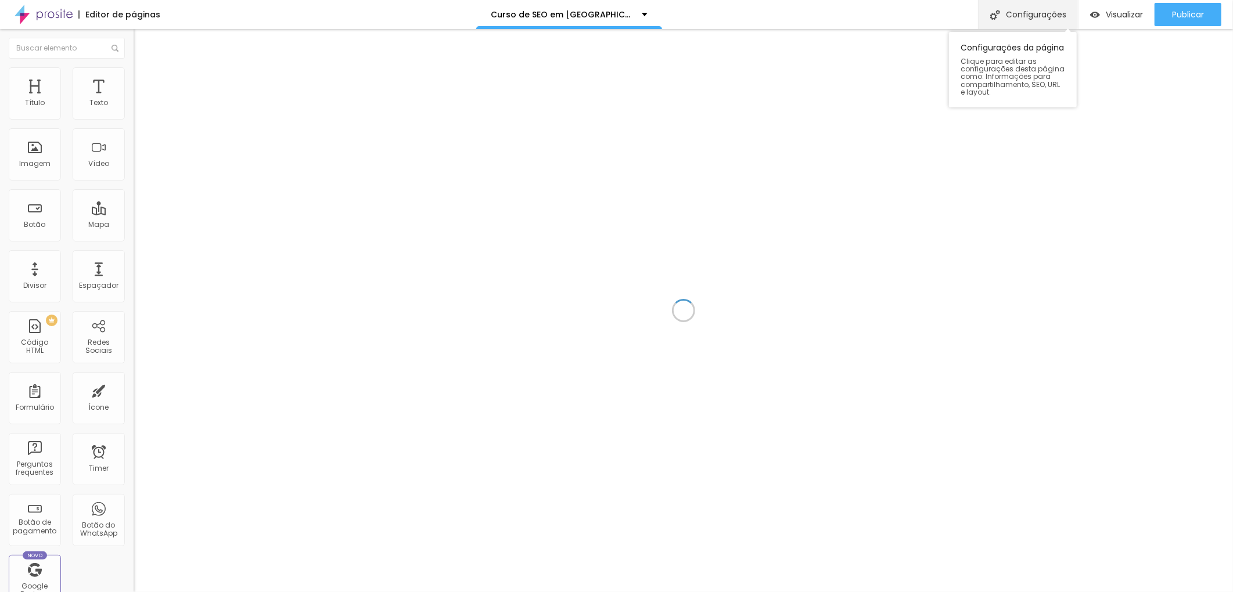
click at [1031, 10] on div "Configurações" at bounding box center [1028, 14] width 100 height 29
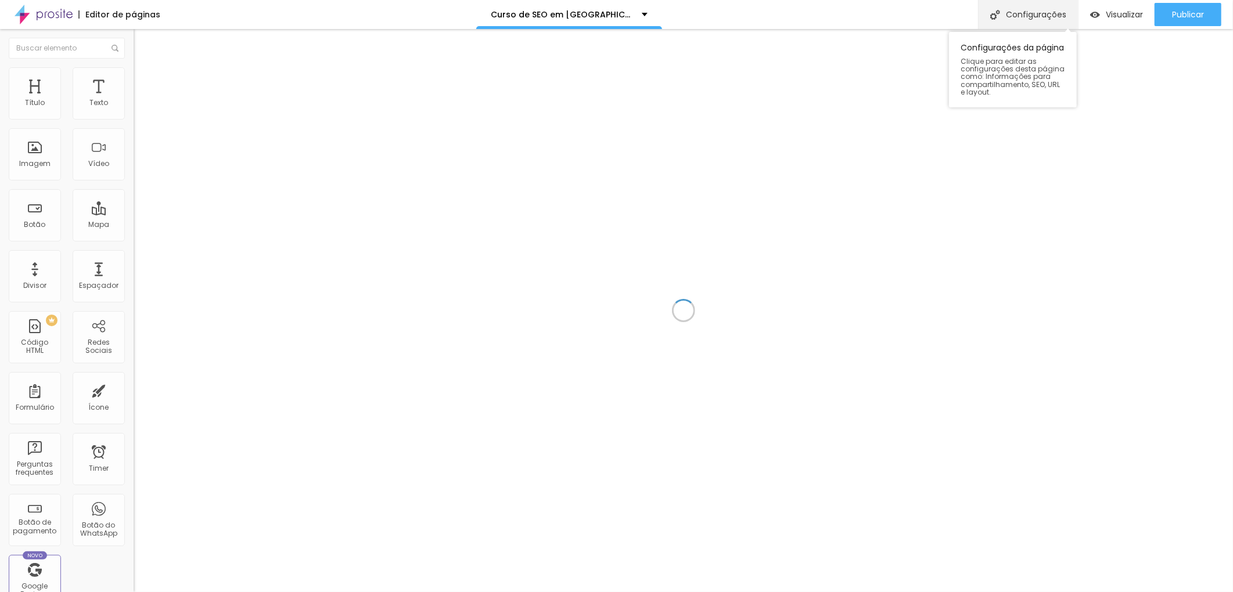
click at [1011, 14] on div "Configurações" at bounding box center [1028, 14] width 100 height 29
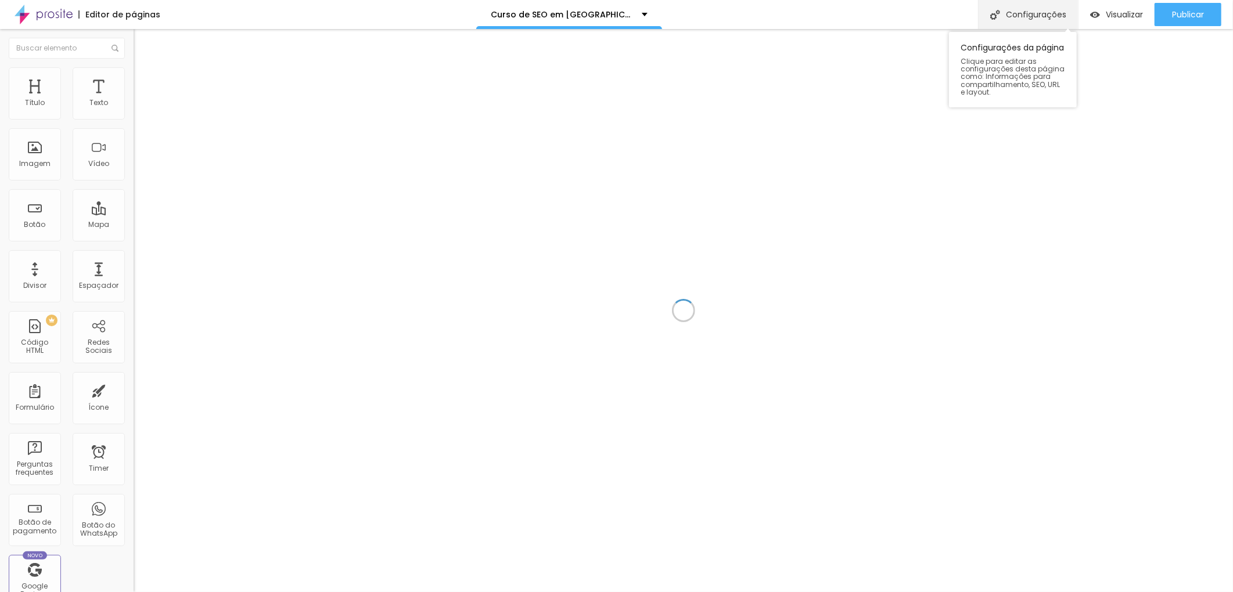
click at [1020, 16] on div "Configurações" at bounding box center [1028, 14] width 100 height 29
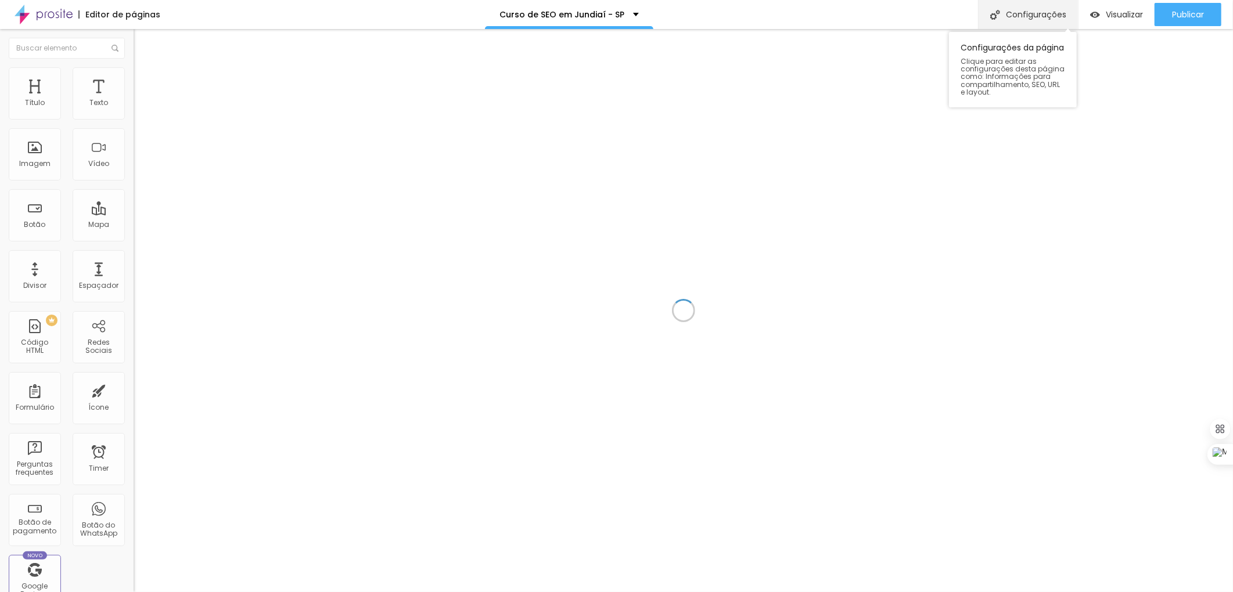
click at [1011, 16] on div "Configurações" at bounding box center [1028, 14] width 100 height 29
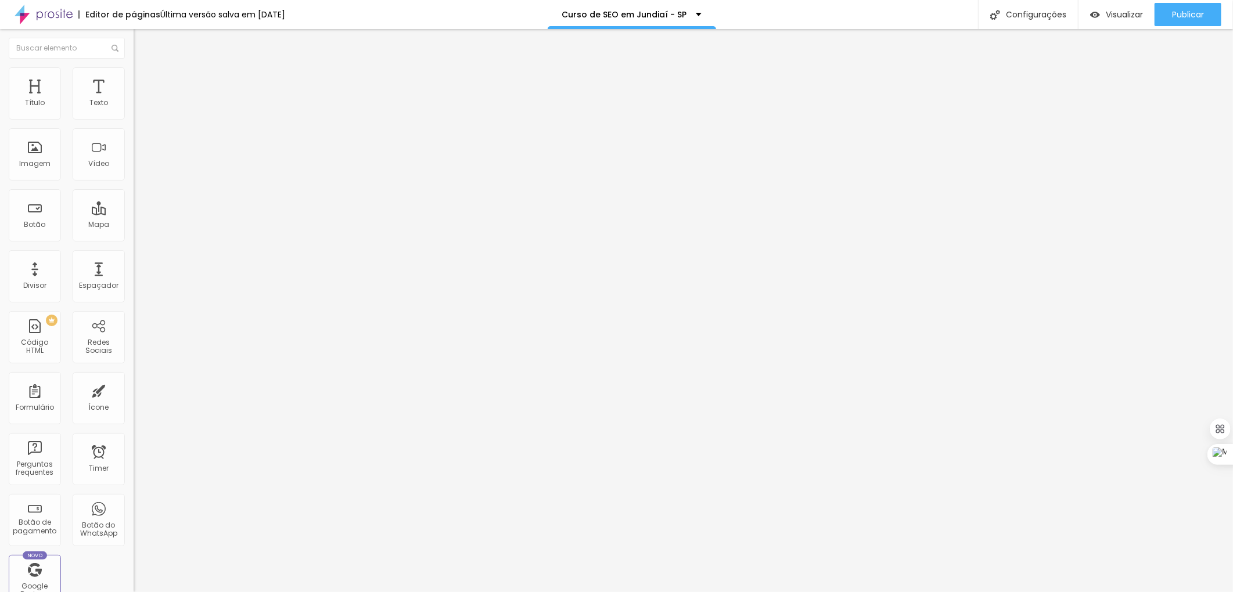
click at [1032, 8] on div "Configurações" at bounding box center [1028, 14] width 100 height 29
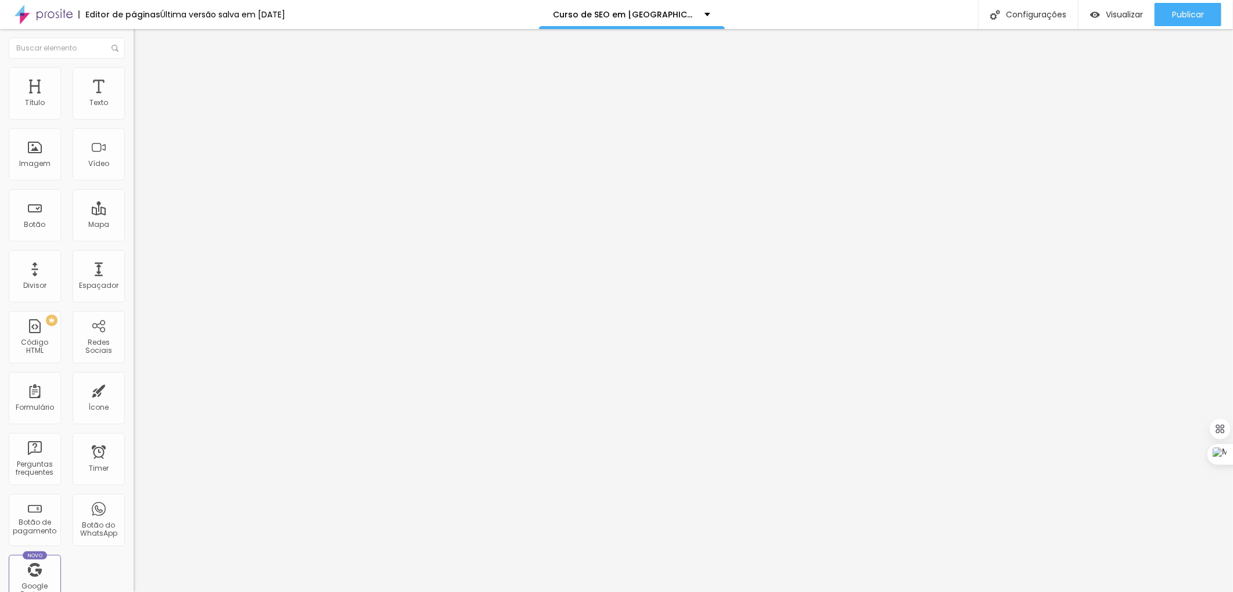
scroll to position [1253, 0]
click at [1038, 16] on div "Configurações" at bounding box center [1028, 14] width 100 height 29
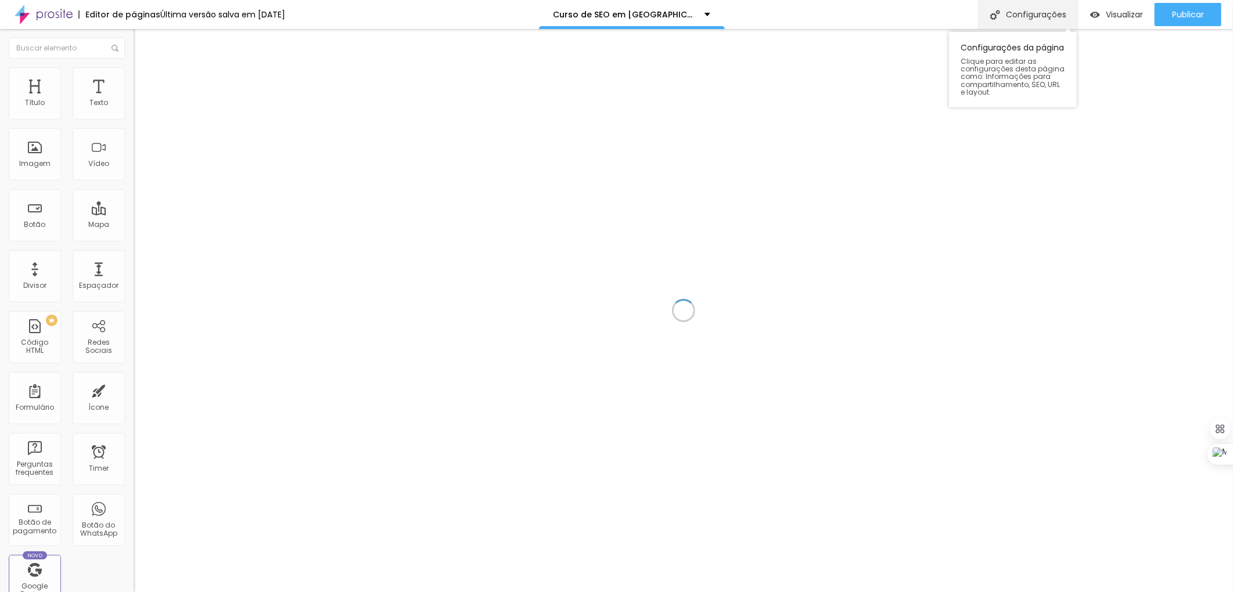
click at [1037, 13] on div "Configurações" at bounding box center [1028, 14] width 100 height 29
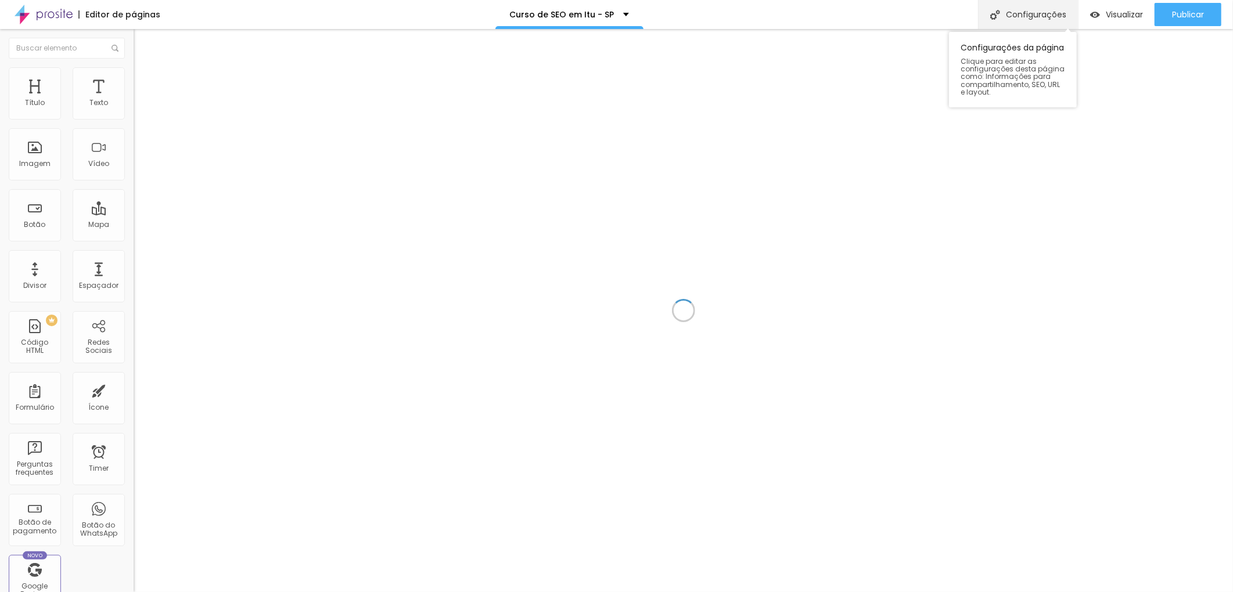
click at [1026, 9] on div "Configurações" at bounding box center [1028, 14] width 100 height 29
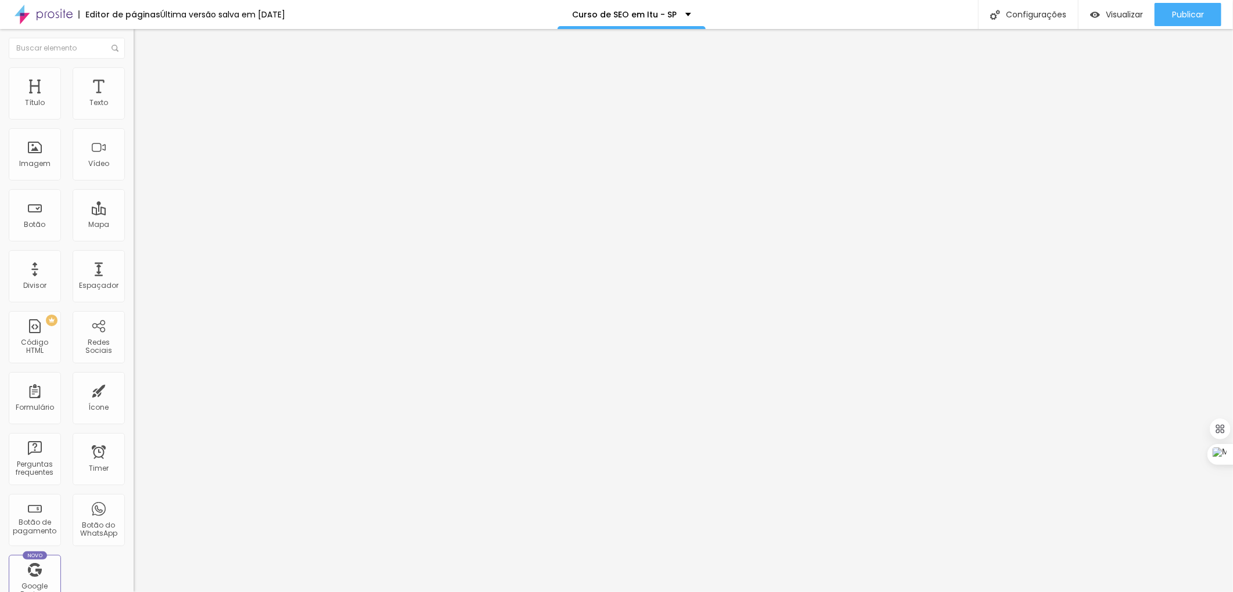
click at [1041, 14] on div "Configurações" at bounding box center [1028, 14] width 100 height 29
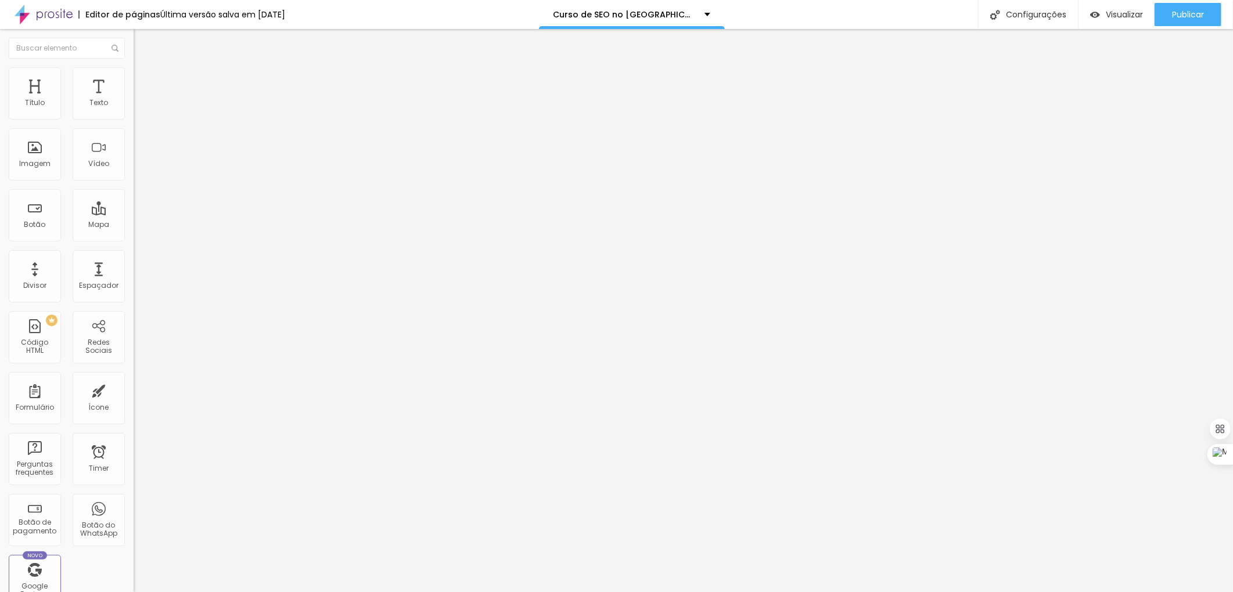
scroll to position [1253, 0]
